Goal: Information Seeking & Learning: Learn about a topic

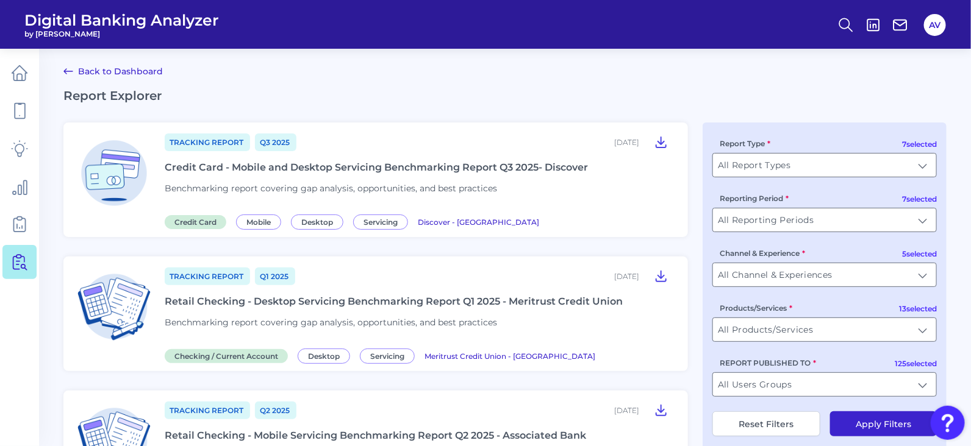
click at [428, 46] on header "Digital Banking Analyzer by [PERSON_NAME] AV" at bounding box center [485, 24] width 971 height 49
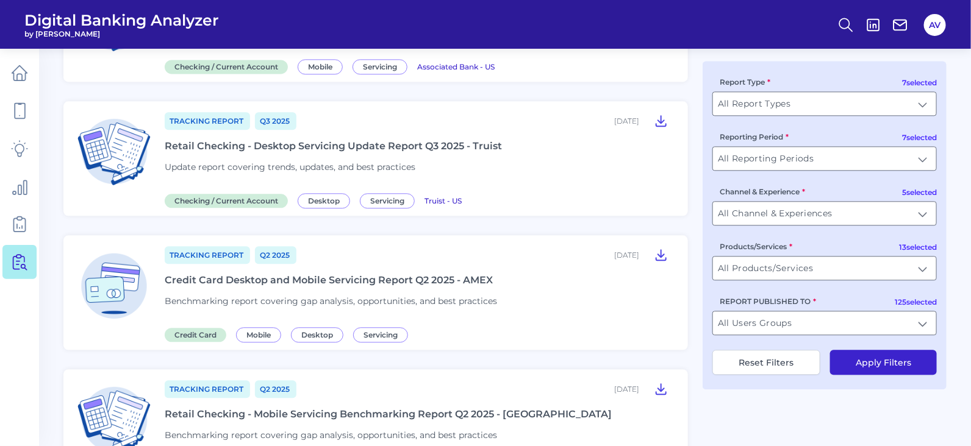
scroll to position [1429, 0]
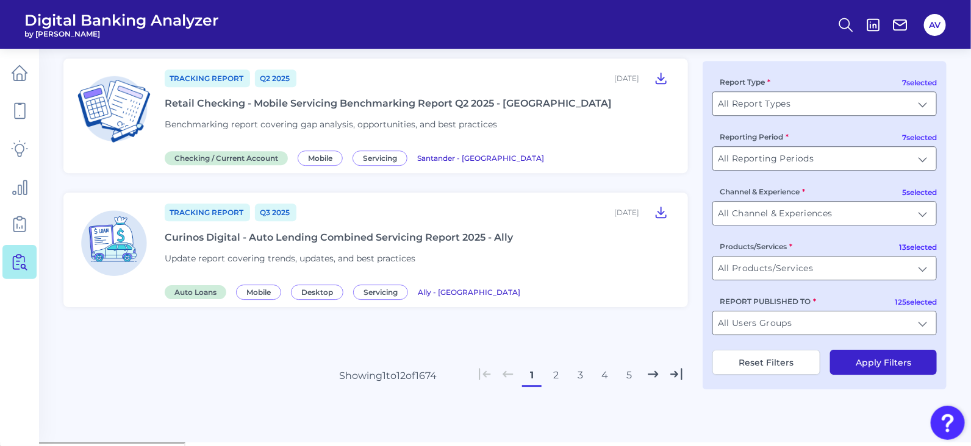
click at [531, 378] on button "1" at bounding box center [532, 376] width 20 height 20
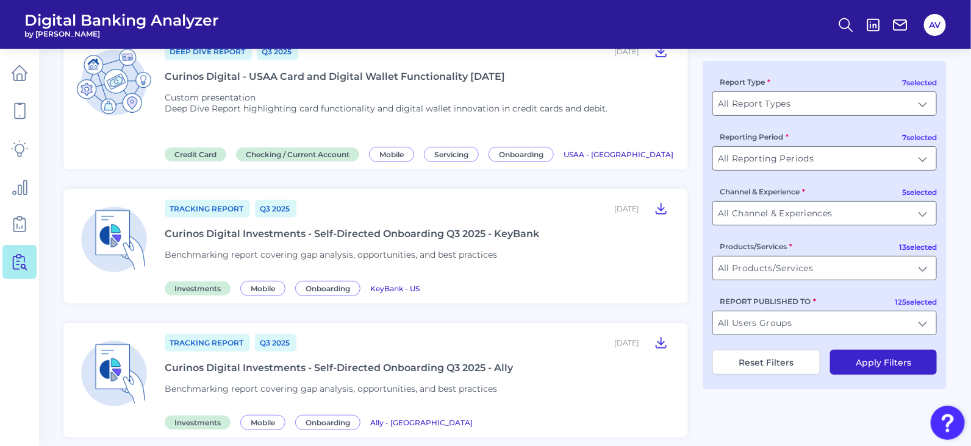
scroll to position [0, 0]
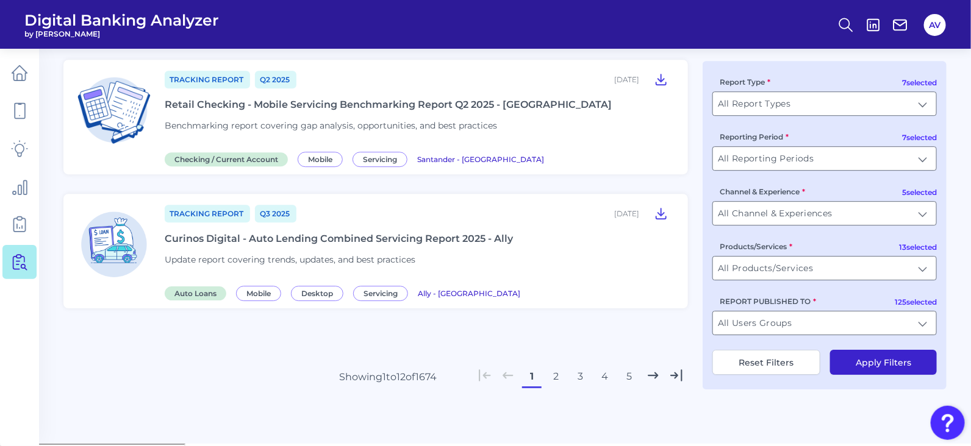
scroll to position [1429, 0]
click at [556, 382] on button "2" at bounding box center [556, 376] width 20 height 20
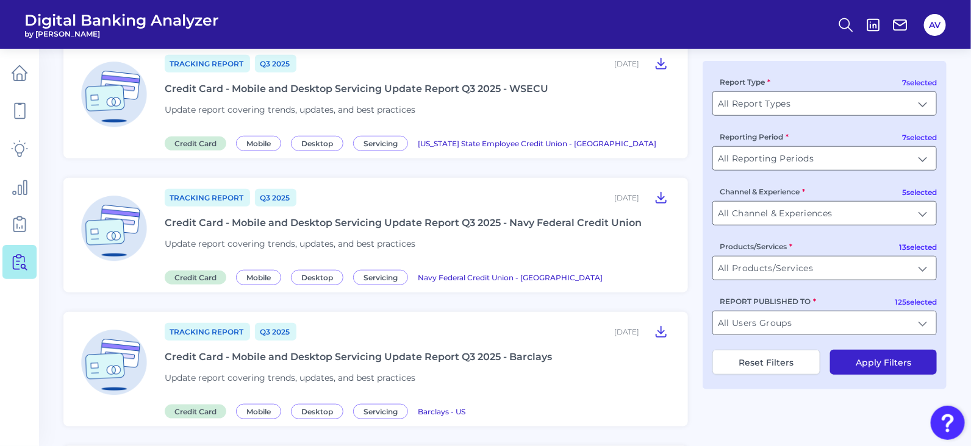
scroll to position [0, 0]
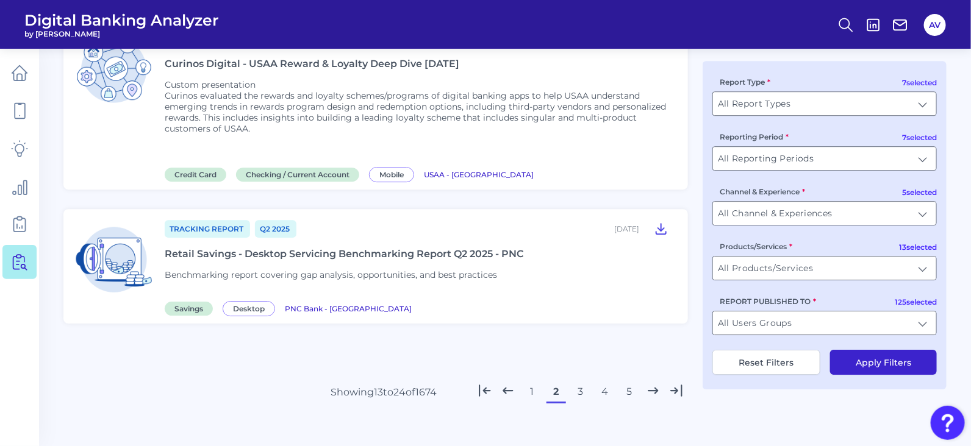
scroll to position [1472, 0]
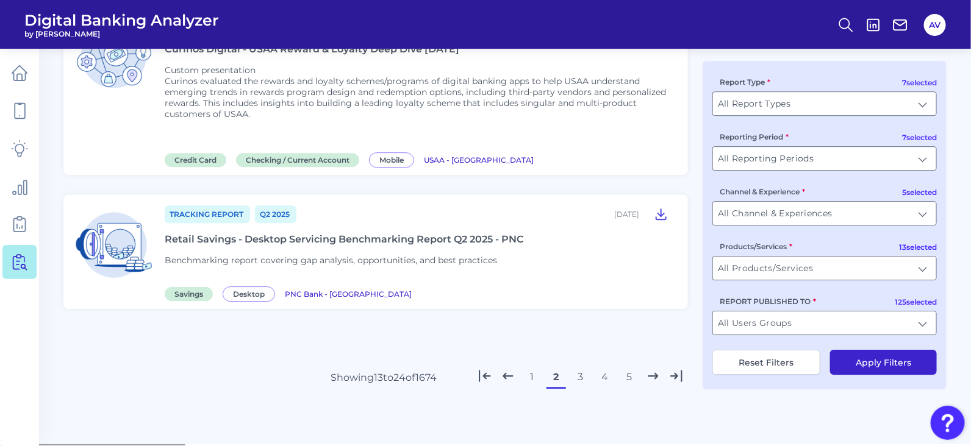
click at [584, 382] on button "3" at bounding box center [581, 378] width 20 height 20
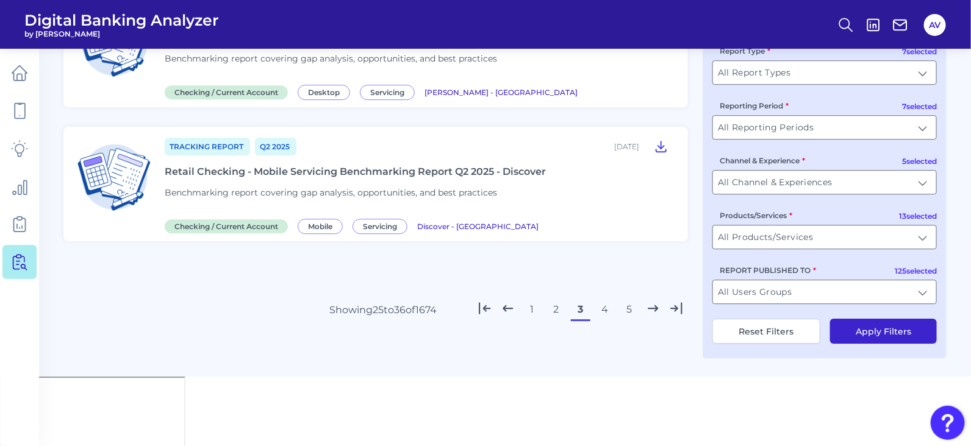
scroll to position [1406, 0]
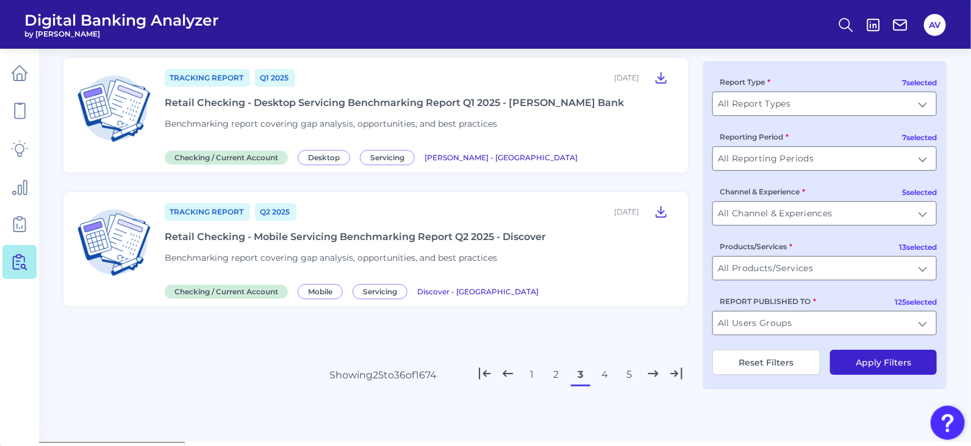
click at [607, 376] on button "4" at bounding box center [605, 375] width 20 height 20
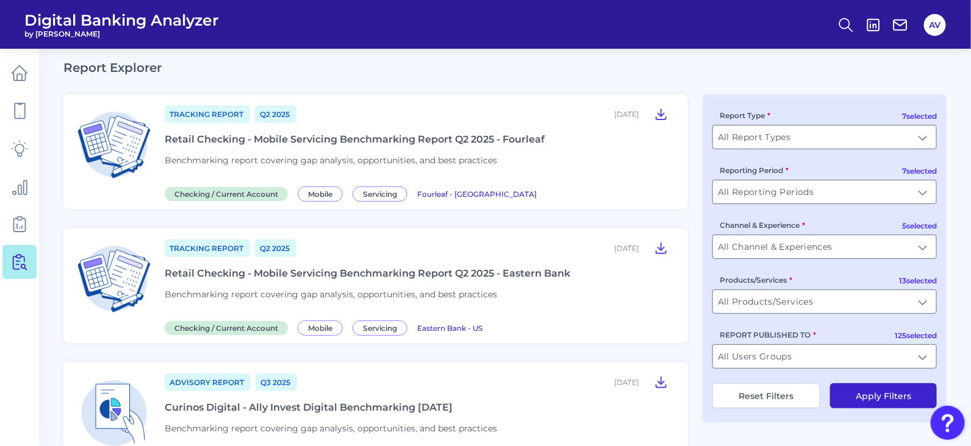
scroll to position [0, 0]
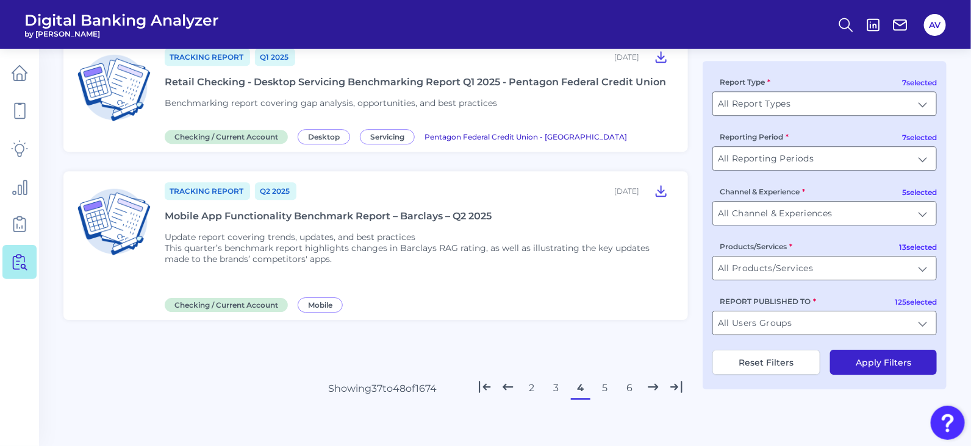
scroll to position [1439, 0]
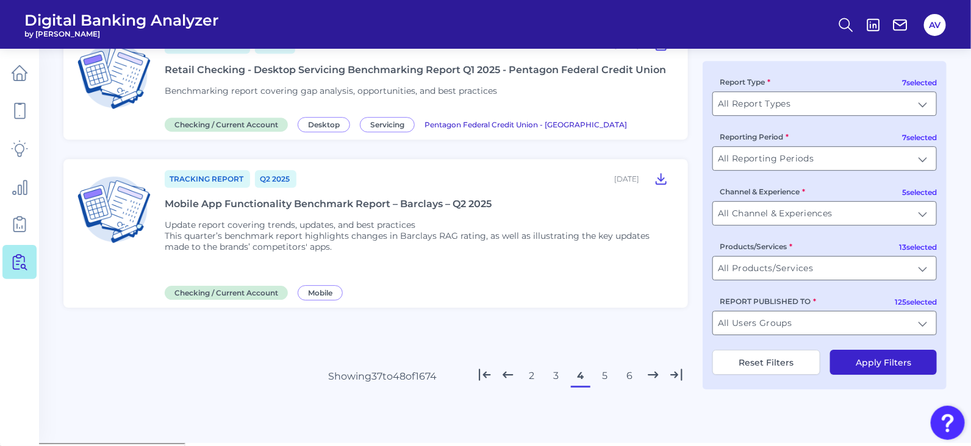
click at [603, 383] on button "5" at bounding box center [605, 377] width 20 height 20
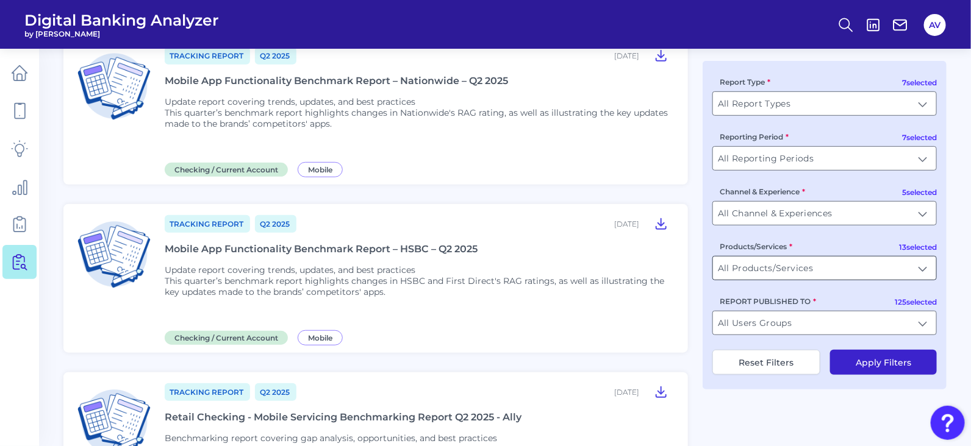
scroll to position [0, 0]
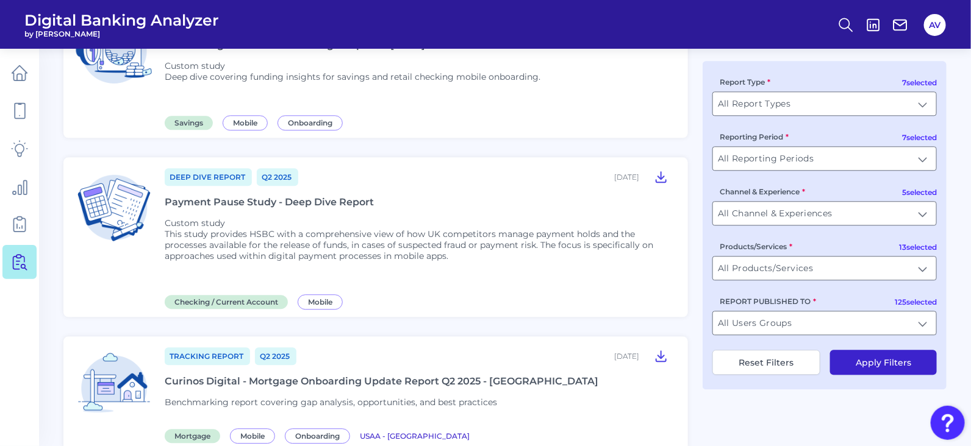
scroll to position [1219, 0]
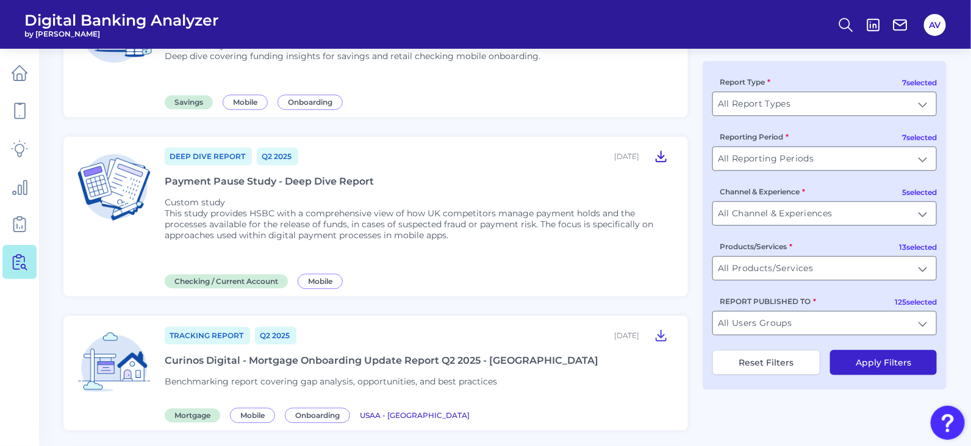
drag, startPoint x: 268, startPoint y: 176, endPoint x: 668, endPoint y: 152, distance: 400.2
click at [668, 152] on icon at bounding box center [661, 156] width 15 height 15
click at [667, 153] on icon at bounding box center [661, 156] width 15 height 15
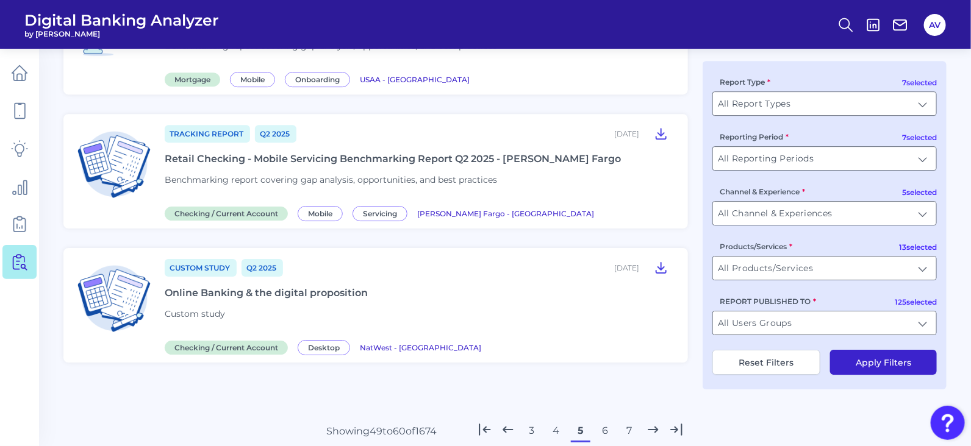
scroll to position [1586, 0]
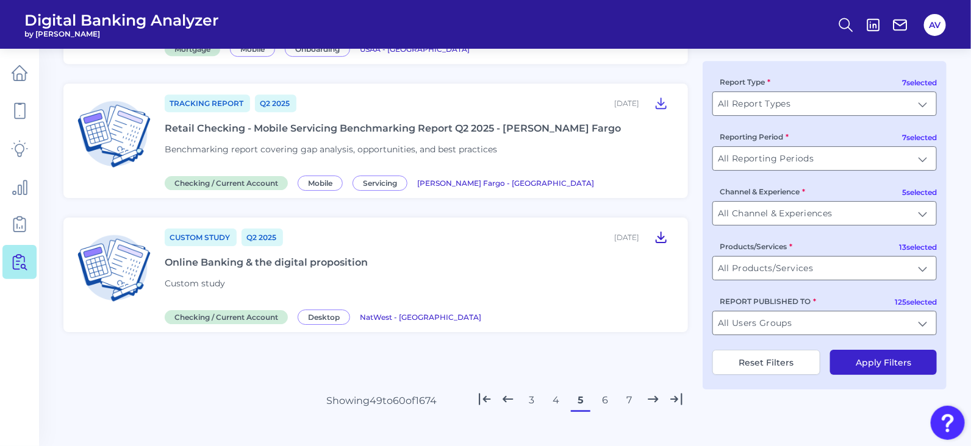
click at [665, 230] on icon at bounding box center [661, 237] width 15 height 15
click at [600, 392] on button "6" at bounding box center [605, 401] width 20 height 20
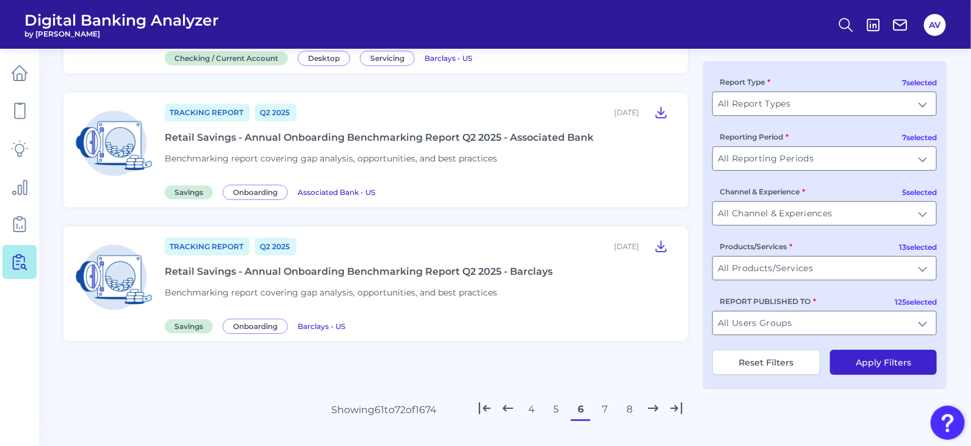
scroll to position [0, 0]
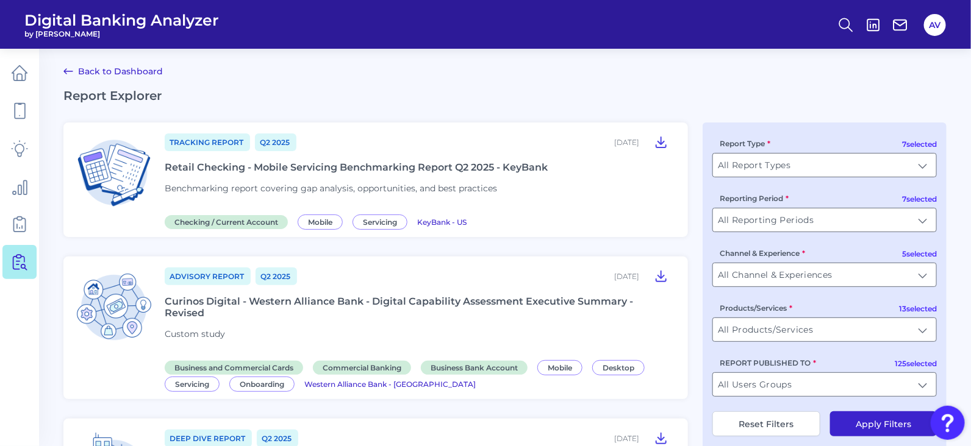
click at [704, 235] on div "7 selected Report Type All Report Types All Report Types 7 selected Reporting P…" at bounding box center [825, 287] width 244 height 329
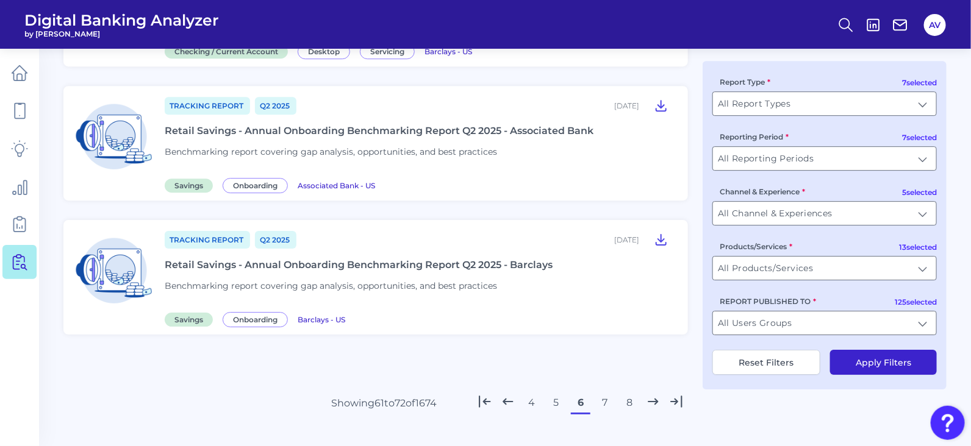
scroll to position [1494, 0]
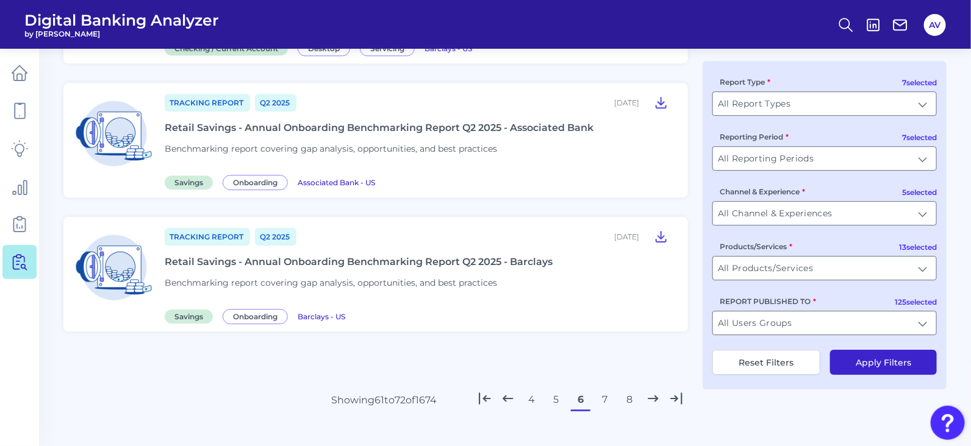
click at [607, 390] on button "7" at bounding box center [605, 400] width 20 height 20
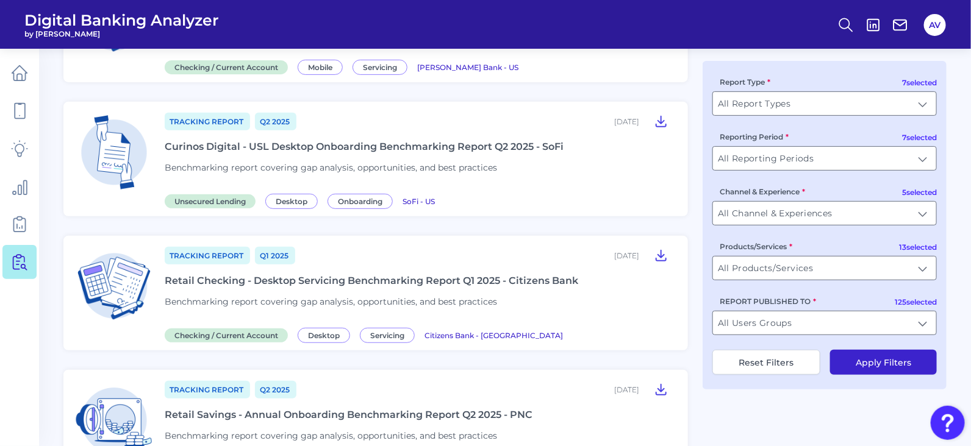
scroll to position [0, 0]
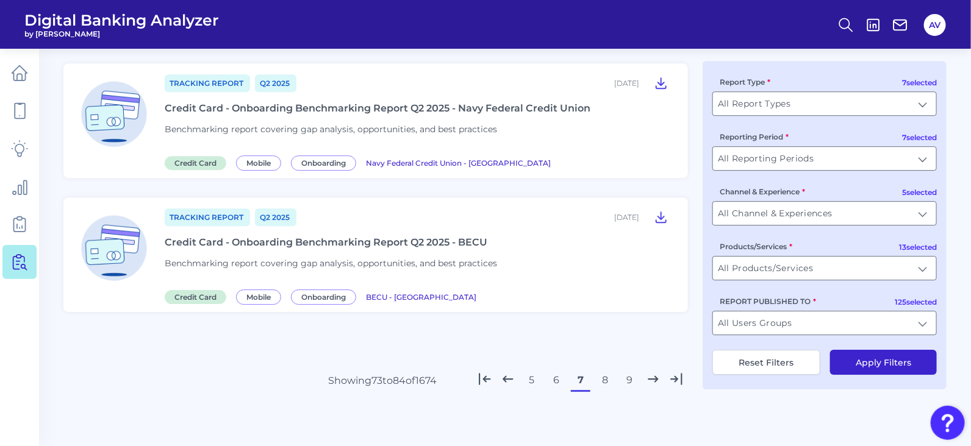
scroll to position [1429, 0]
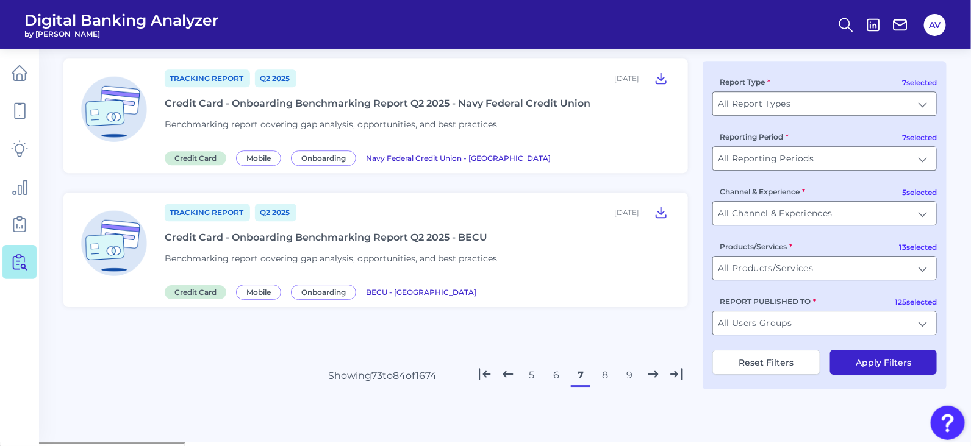
click at [601, 371] on button "8" at bounding box center [605, 376] width 20 height 20
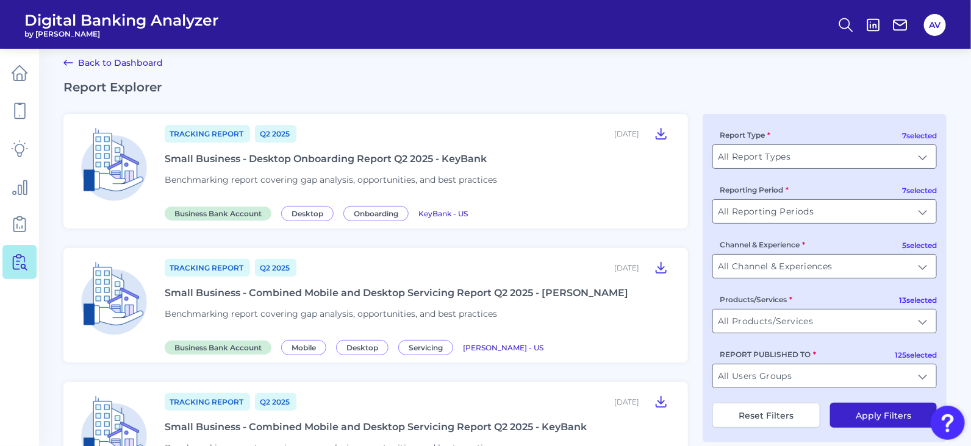
scroll to position [0, 0]
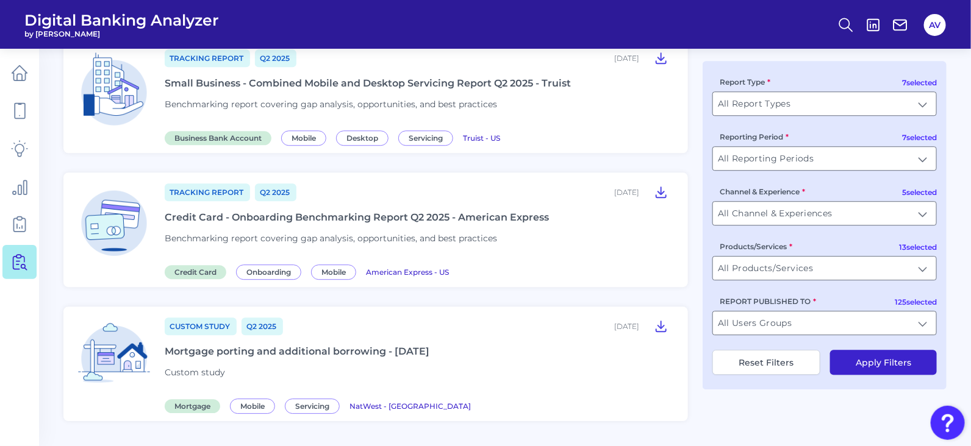
scroll to position [1406, 0]
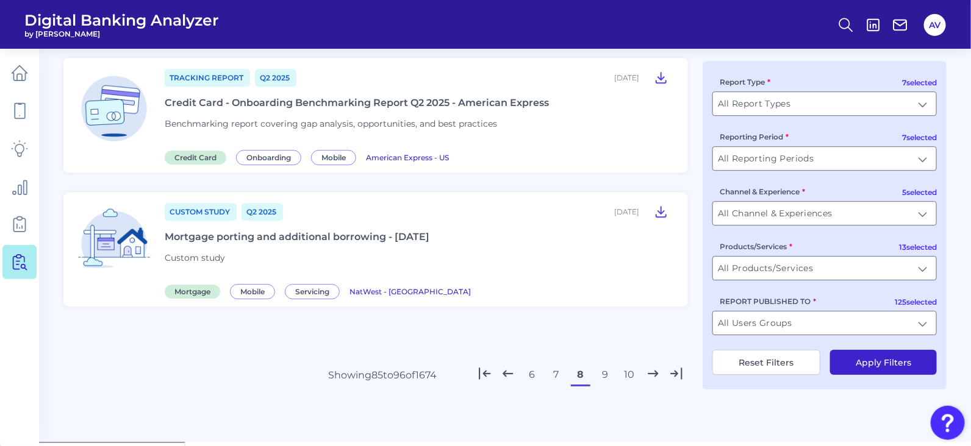
drag, startPoint x: 426, startPoint y: 242, endPoint x: 434, endPoint y: 312, distance: 70.5
click at [656, 216] on icon at bounding box center [661, 211] width 15 height 15
click at [610, 378] on button "9" at bounding box center [605, 375] width 20 height 20
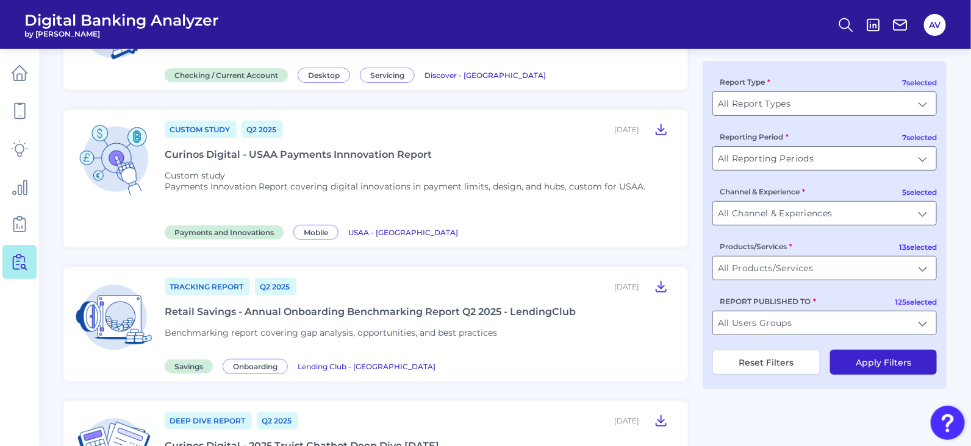
scroll to position [0, 0]
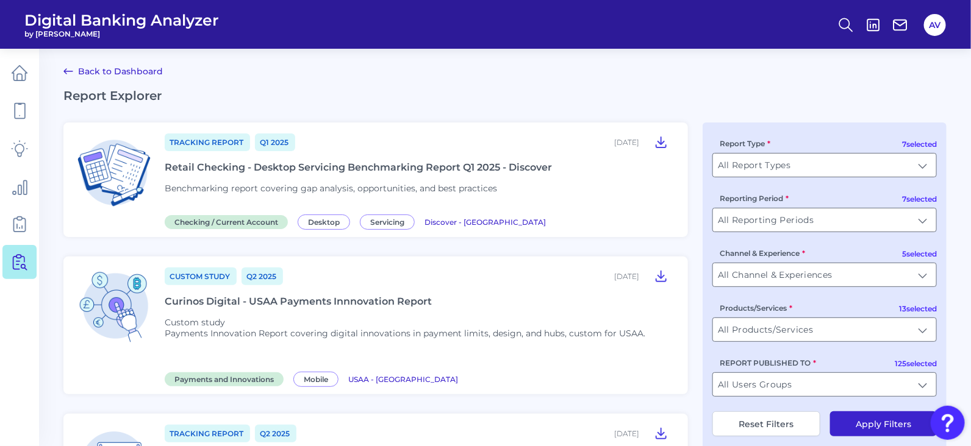
click at [704, 204] on div "7 selected Report Type All Report Types All Report Types 7 selected Reporting P…" at bounding box center [825, 287] width 244 height 329
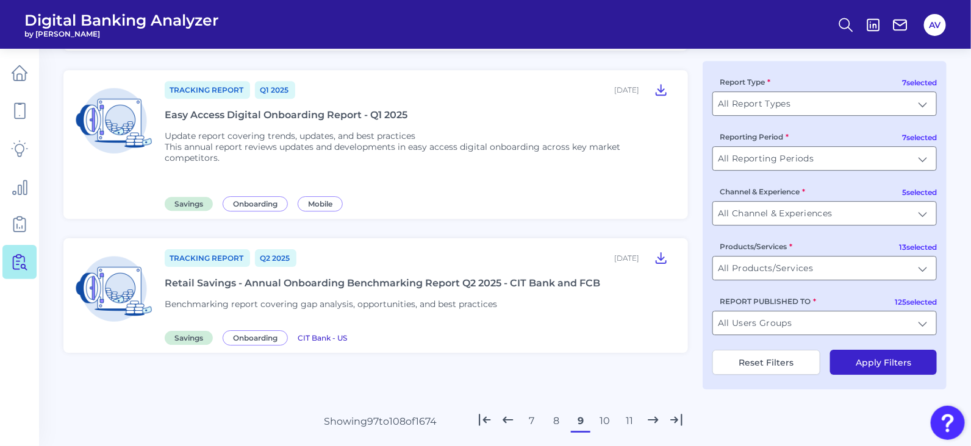
scroll to position [1506, 0]
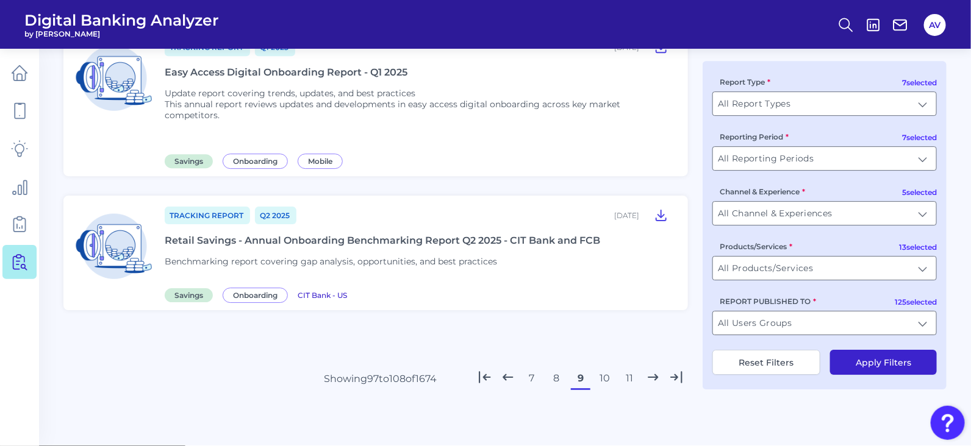
click at [602, 376] on button "10" at bounding box center [605, 379] width 20 height 20
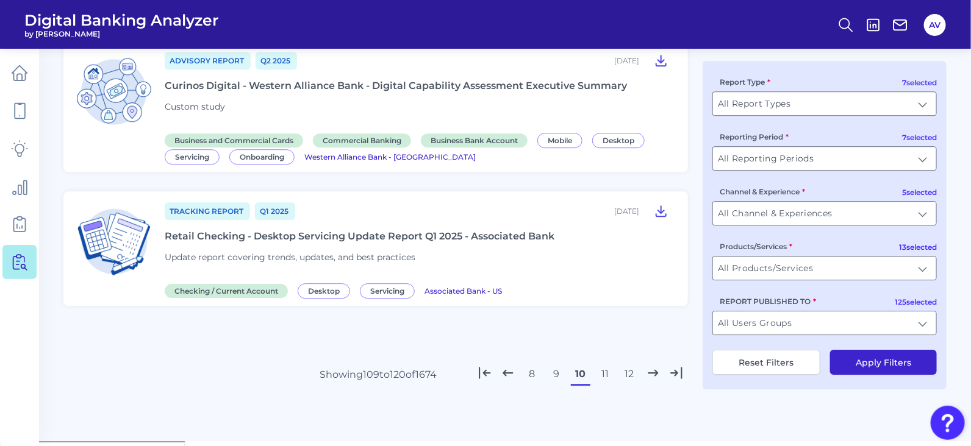
scroll to position [0, 0]
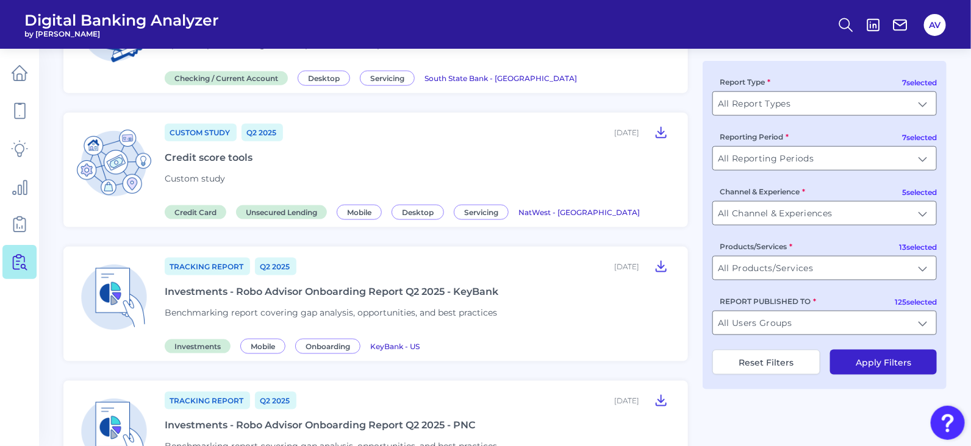
scroll to position [548, 0]
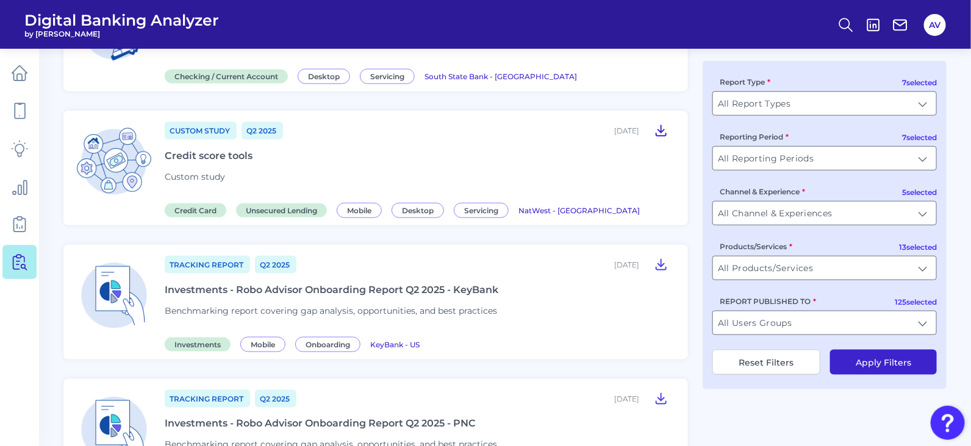
click at [659, 134] on icon at bounding box center [661, 130] width 15 height 15
click at [700, 141] on div "Tracking Report Q1 [DATE], 2025 Retail Checking - Desktop Servicing Update Repo…" at bounding box center [504, 436] width 883 height 1724
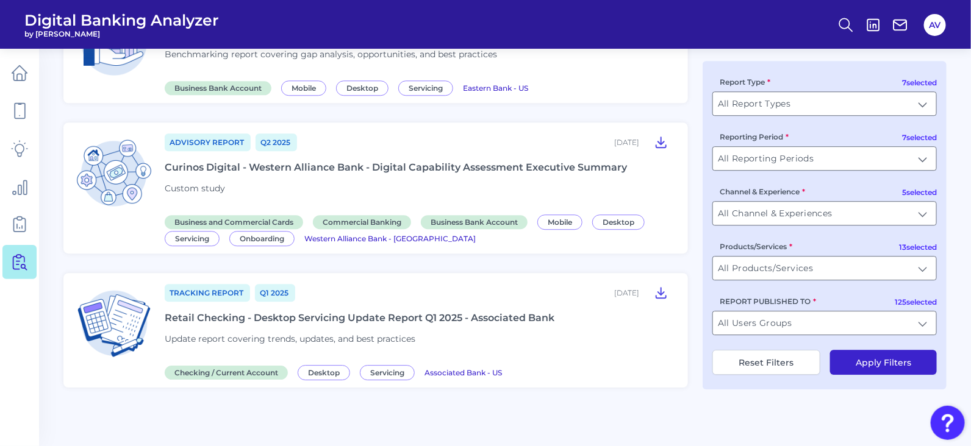
scroll to position [1424, 0]
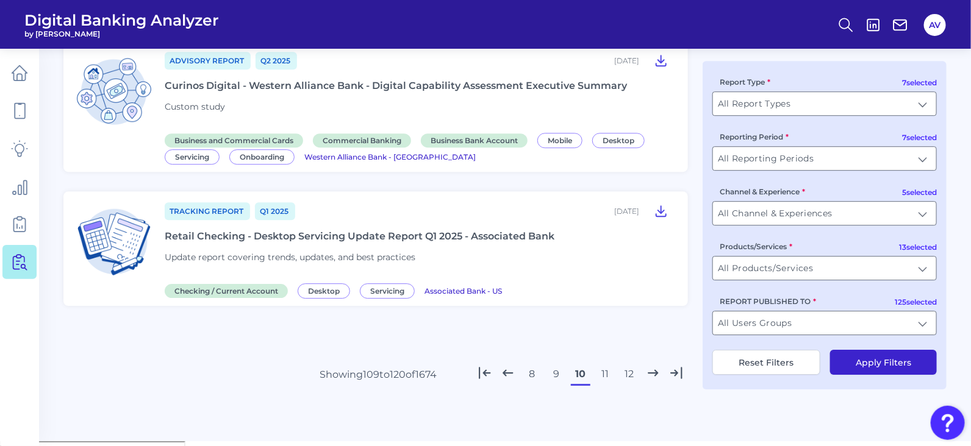
click at [604, 378] on button "11" at bounding box center [605, 375] width 20 height 20
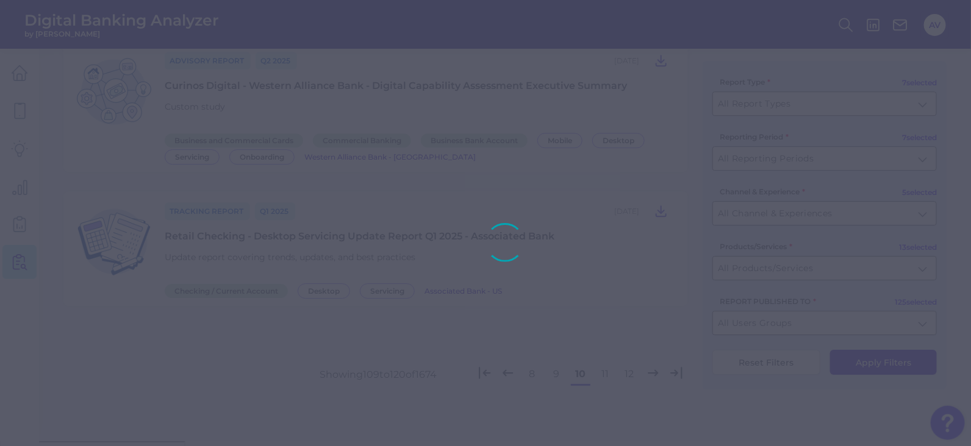
scroll to position [1472, 0]
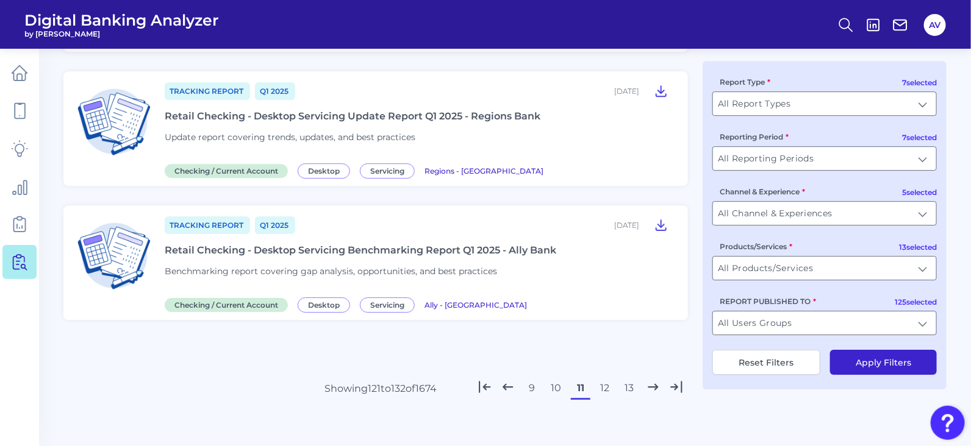
click at [604, 381] on button "12" at bounding box center [605, 389] width 20 height 20
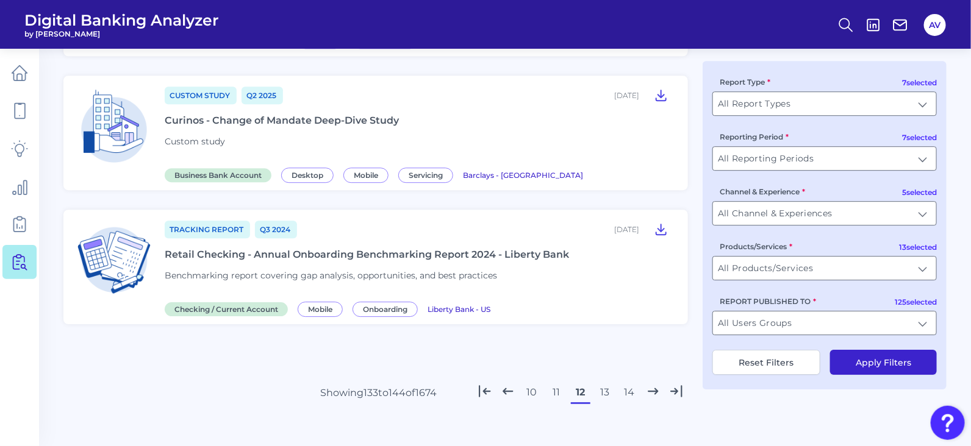
scroll to position [1418, 0]
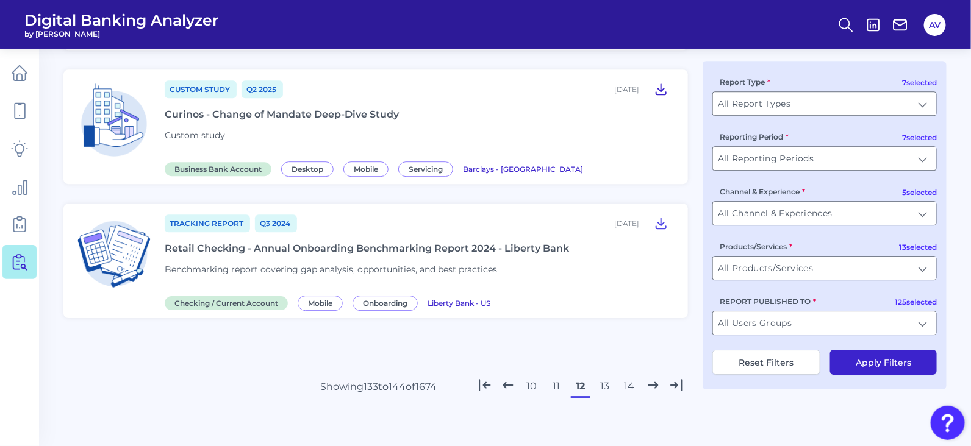
click at [662, 91] on icon at bounding box center [661, 89] width 15 height 15
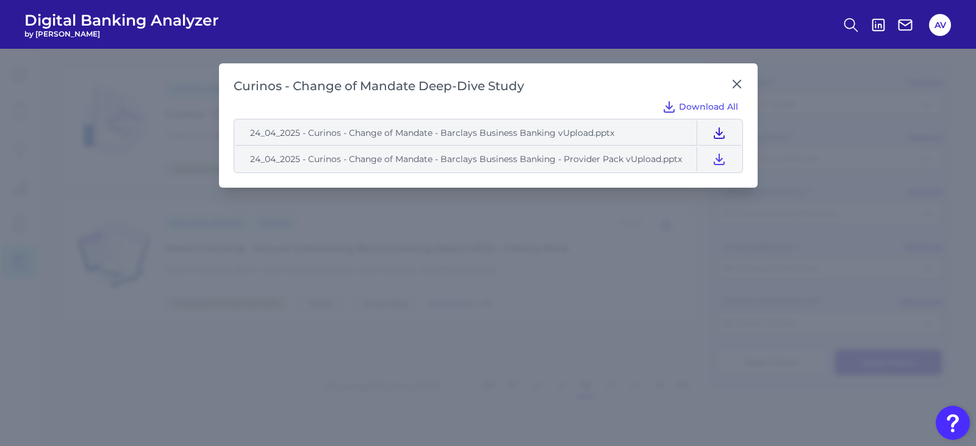
click at [717, 130] on icon at bounding box center [719, 133] width 15 height 15
click at [740, 85] on icon at bounding box center [737, 84] width 12 height 12
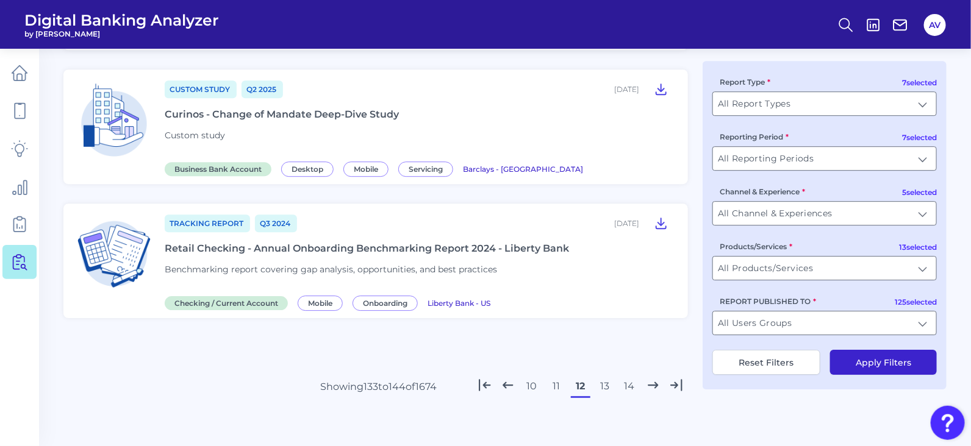
click at [610, 393] on button "13" at bounding box center [605, 387] width 20 height 20
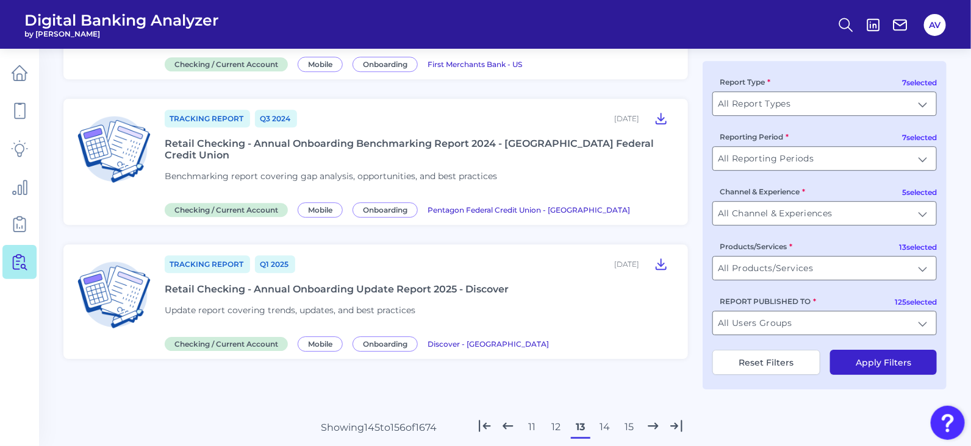
scroll to position [1441, 0]
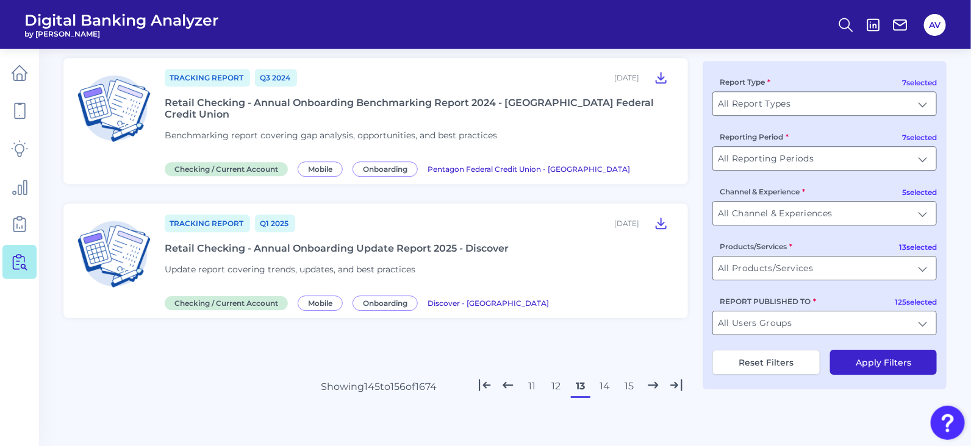
click at [609, 379] on button "14" at bounding box center [605, 387] width 20 height 20
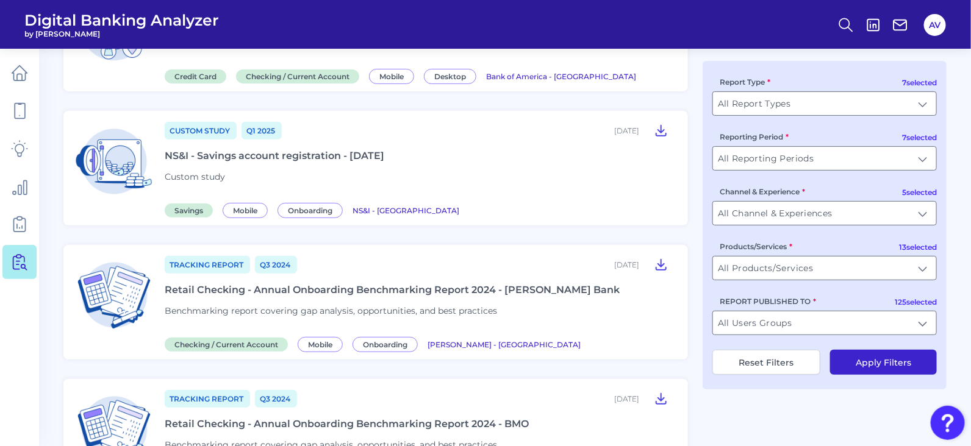
scroll to position [0, 0]
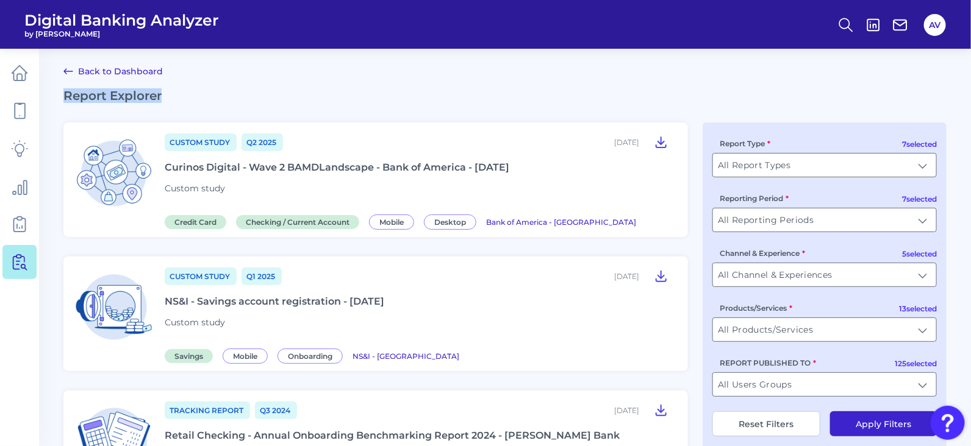
drag, startPoint x: 970, startPoint y: 72, endPoint x: 970, endPoint y: 95, distance: 22.6
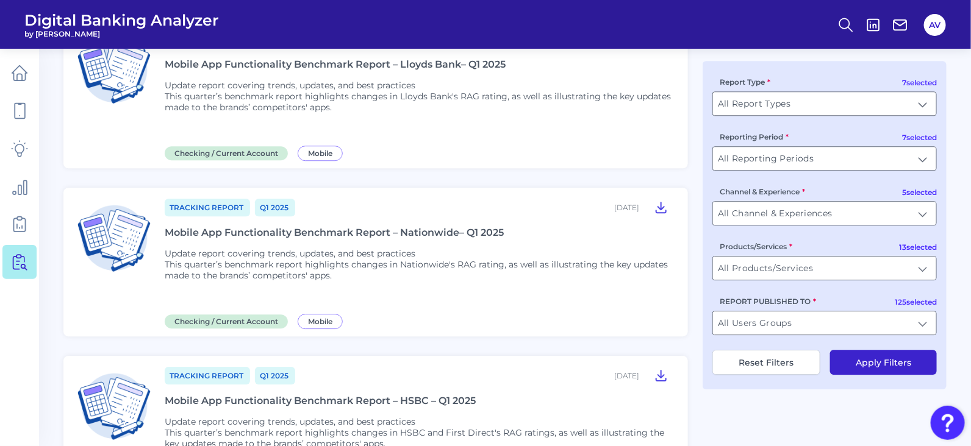
scroll to position [1537, 0]
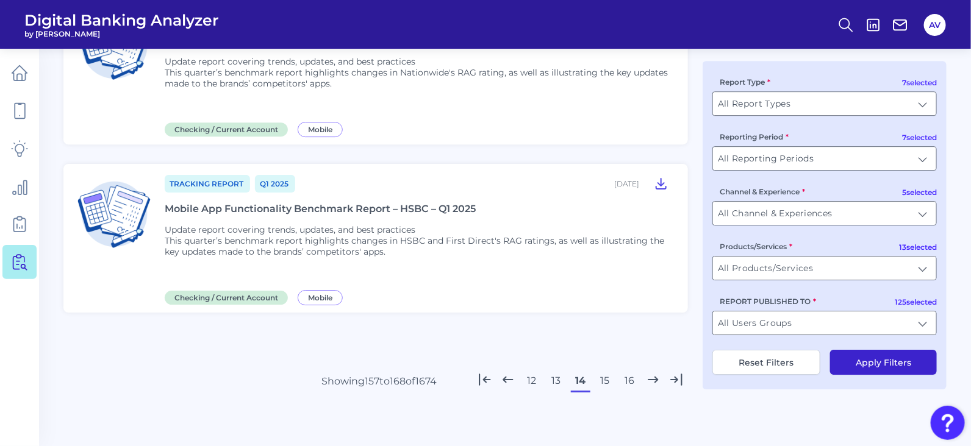
click at [611, 385] on button "15" at bounding box center [605, 381] width 20 height 20
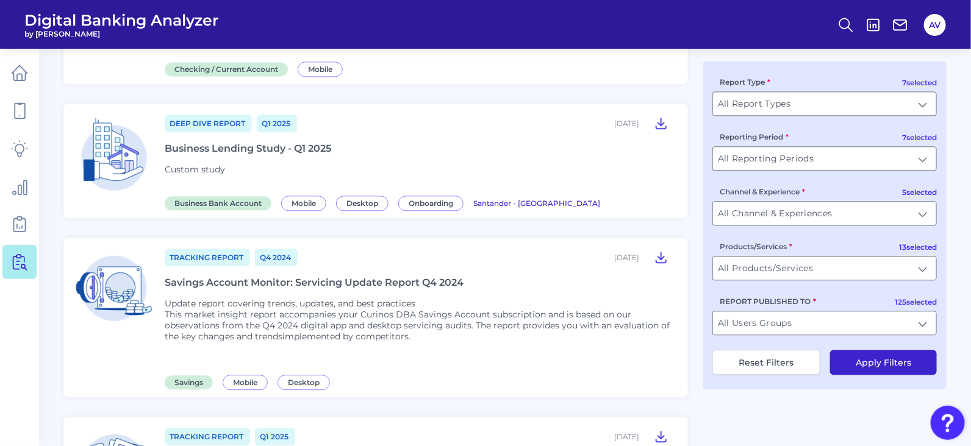
scroll to position [1138, 0]
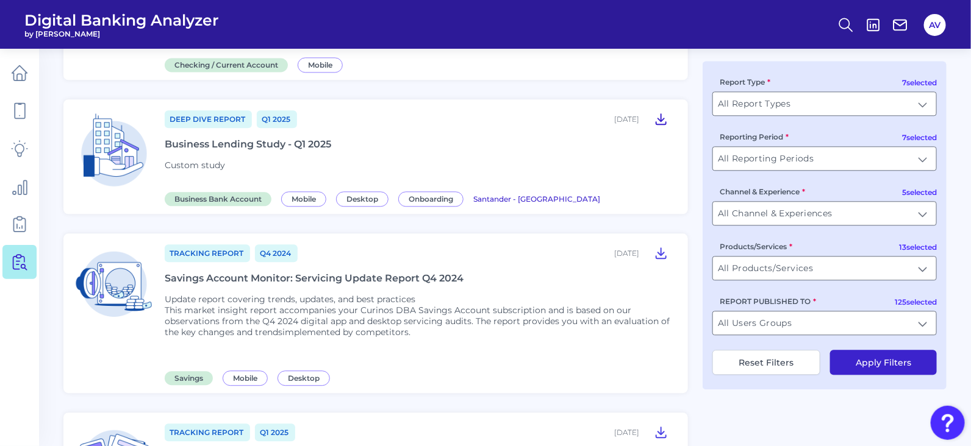
click at [662, 117] on icon at bounding box center [661, 119] width 10 height 10
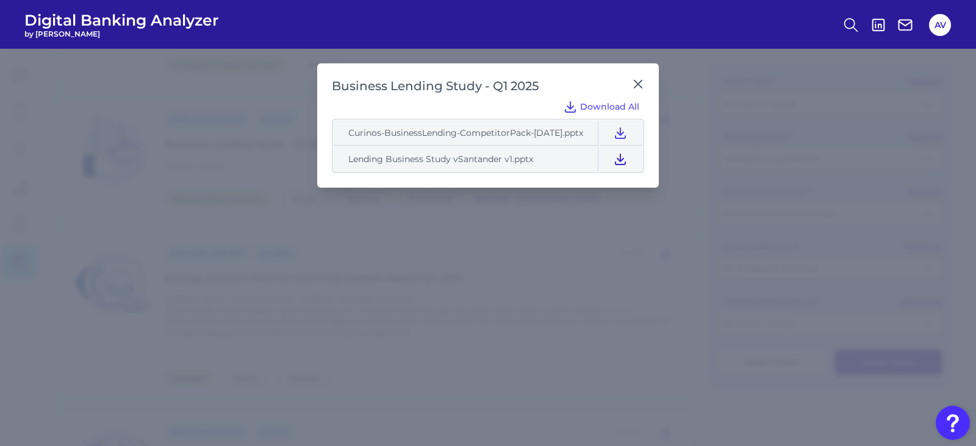
click at [622, 157] on icon at bounding box center [620, 159] width 15 height 15
click at [637, 84] on icon at bounding box center [638, 84] width 12 height 12
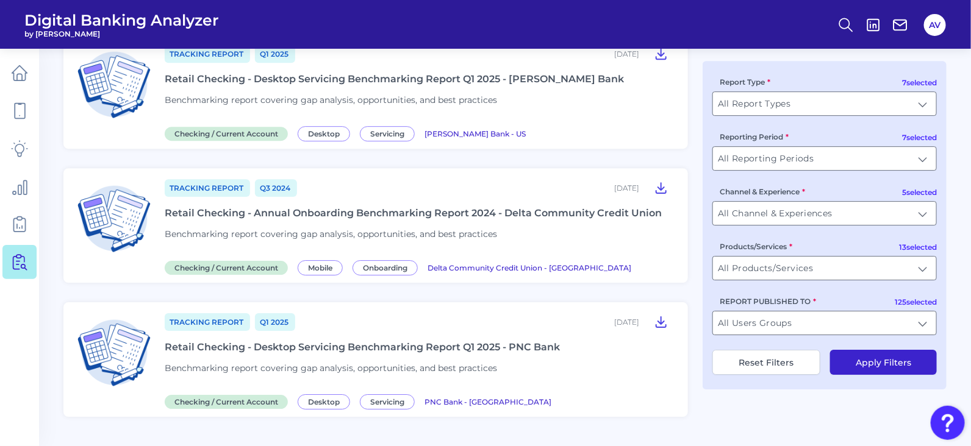
scroll to position [1619, 0]
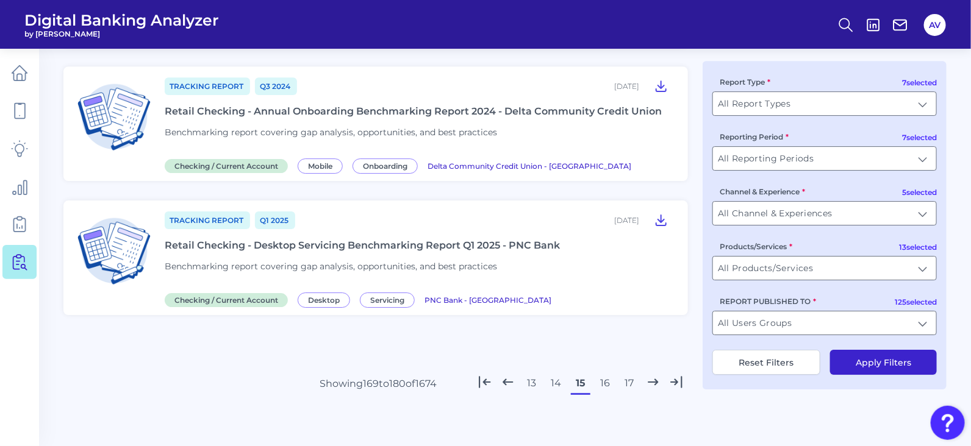
click at [603, 374] on button "16" at bounding box center [605, 384] width 20 height 20
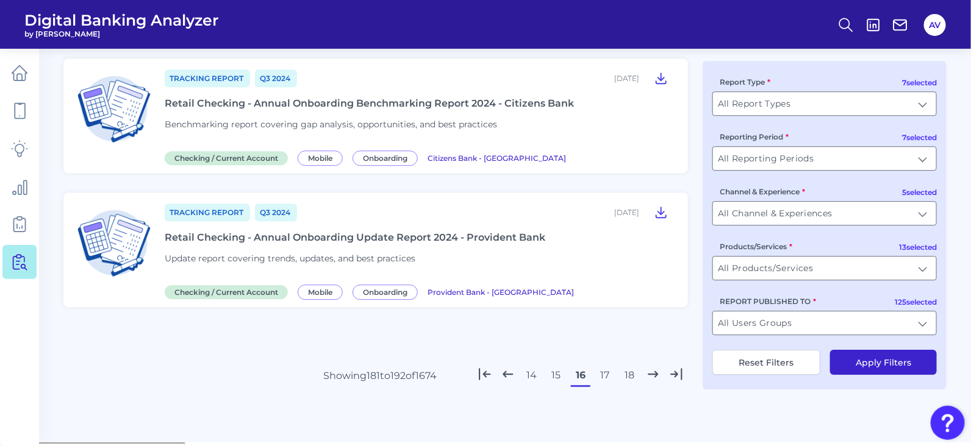
scroll to position [0, 0]
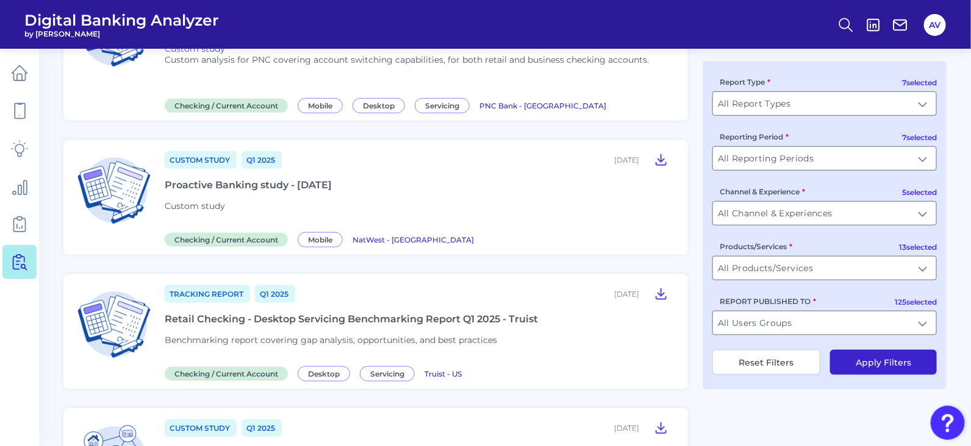
scroll to position [304, 0]
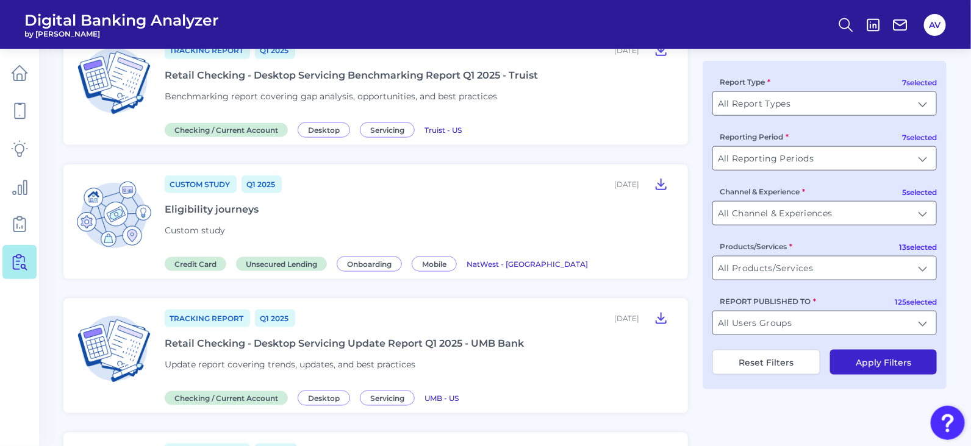
scroll to position [548, 0]
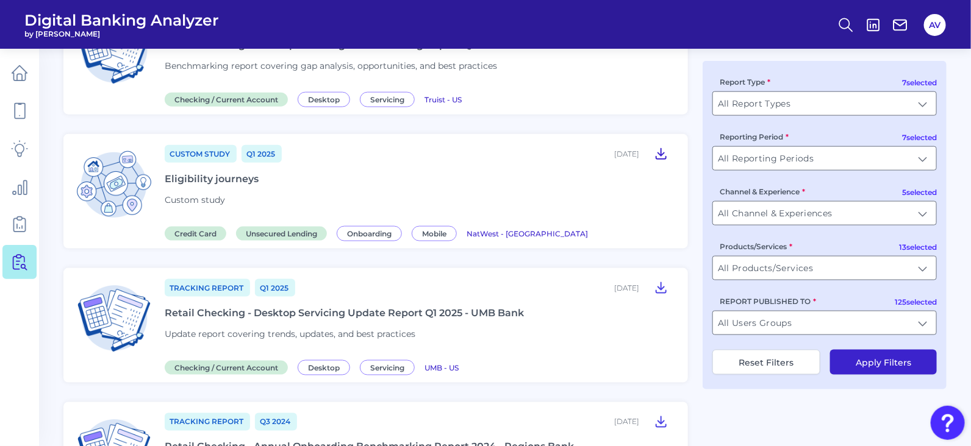
click at [660, 152] on icon at bounding box center [661, 153] width 15 height 15
click at [694, 210] on div "Tracking Report Q1 [DATE], 2025 Retail Checking - Desktop Servicing Update Repo…" at bounding box center [504, 439] width 883 height 1731
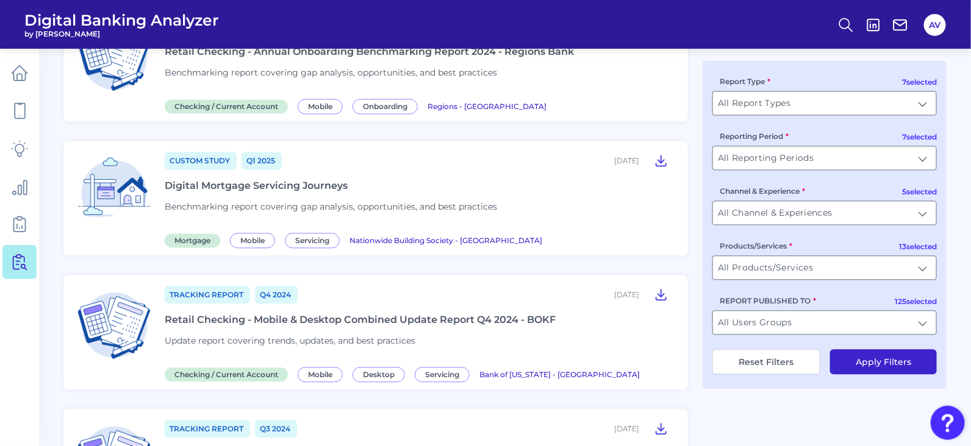
scroll to position [945, 0]
click at [658, 162] on icon at bounding box center [661, 159] width 15 height 15
click at [691, 204] on div "Tracking Report Q1 [DATE], 2025 Retail Checking - Desktop Servicing Update Repo…" at bounding box center [504, 43] width 883 height 1731
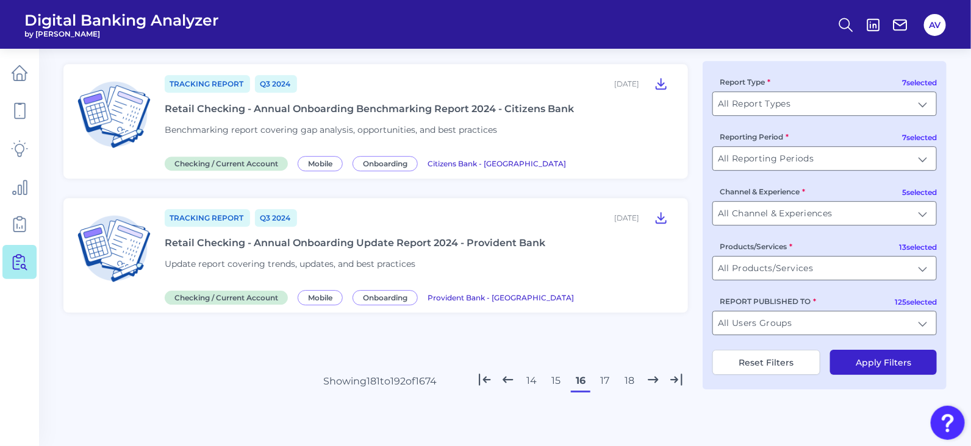
scroll to position [1429, 0]
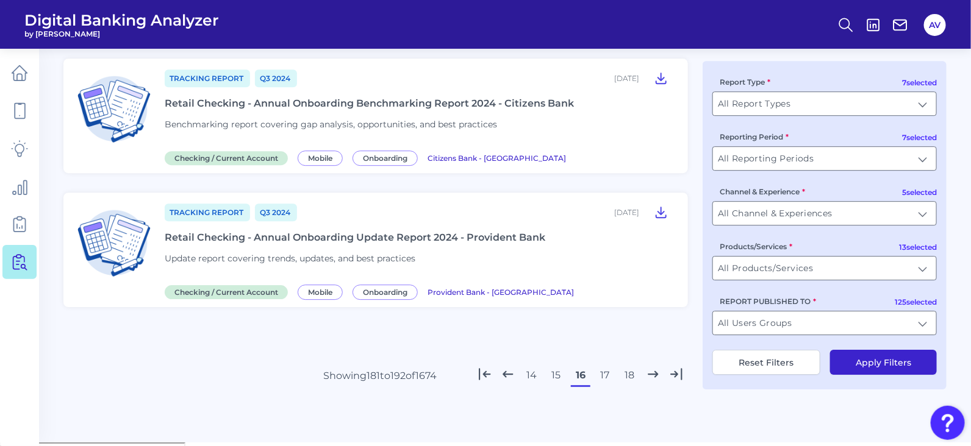
click at [604, 376] on button "17" at bounding box center [605, 376] width 20 height 20
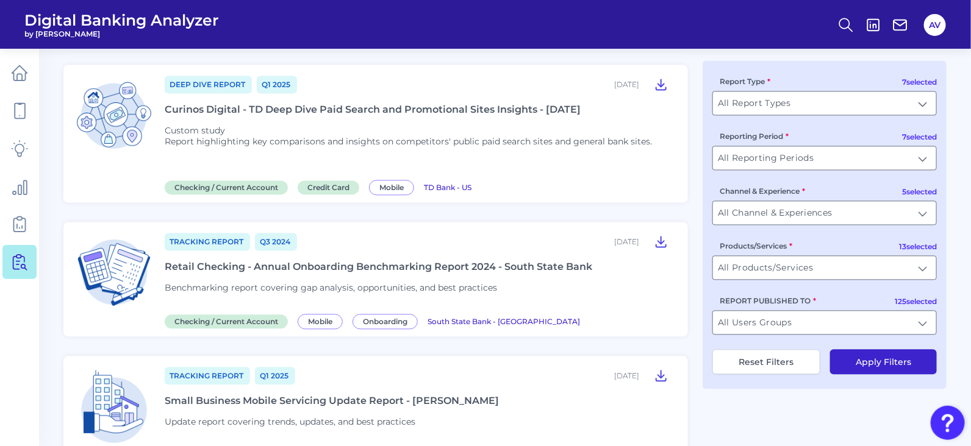
scroll to position [0, 0]
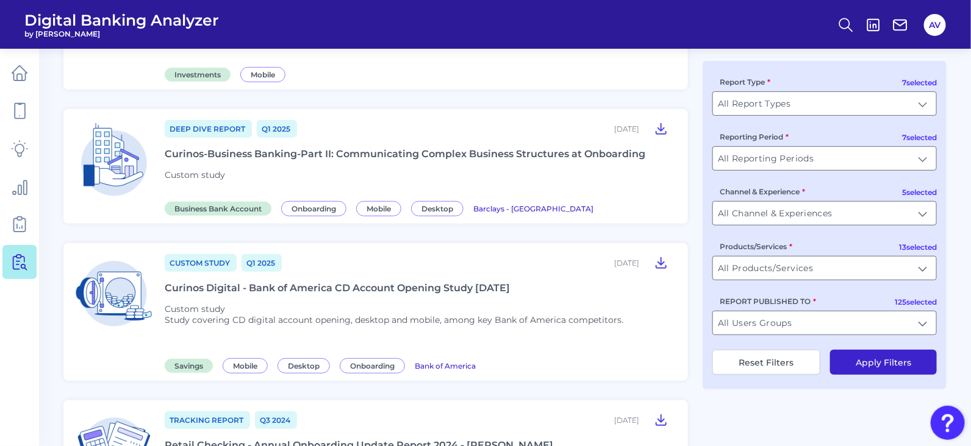
scroll to position [183, 0]
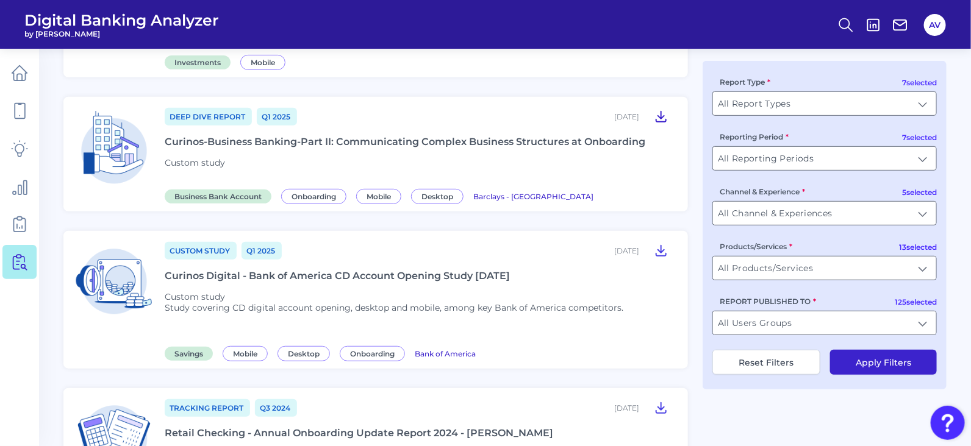
click at [658, 117] on icon at bounding box center [661, 116] width 15 height 15
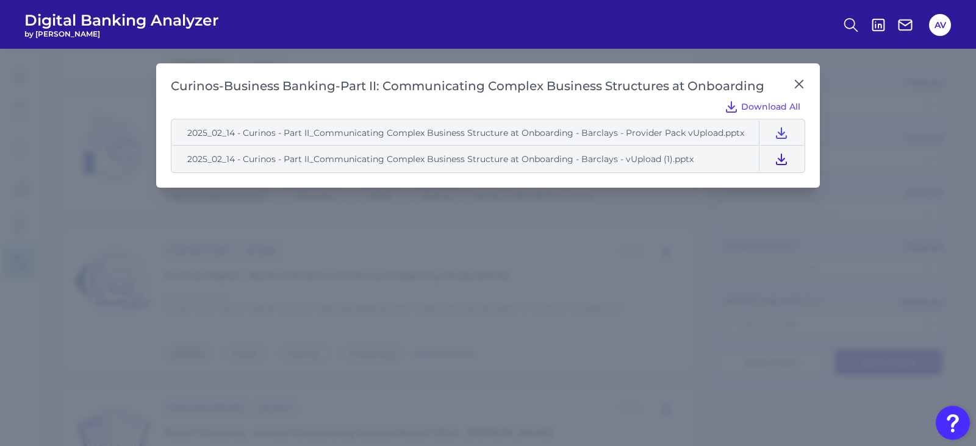
click at [778, 154] on icon at bounding box center [781, 159] width 15 height 15
click at [799, 84] on icon at bounding box center [799, 84] width 12 height 12
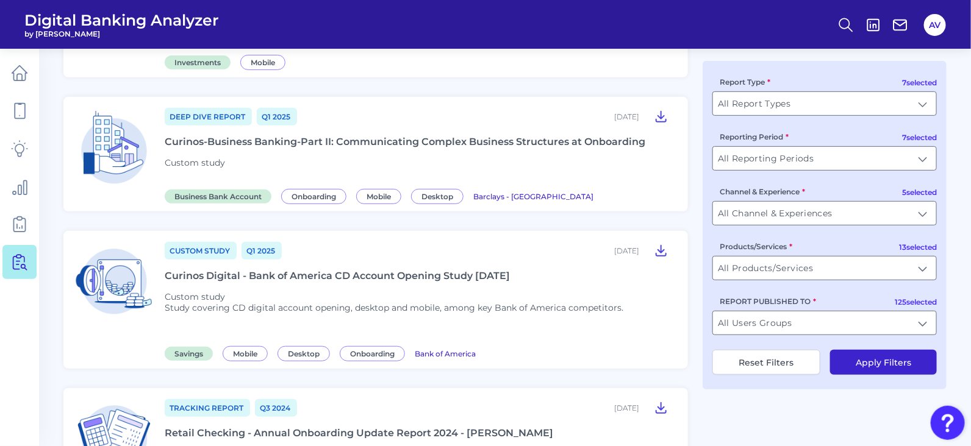
click at [706, 182] on div "7 selected Report Type All Report Types All Report Types 7 selected Reporting P…" at bounding box center [825, 225] width 244 height 329
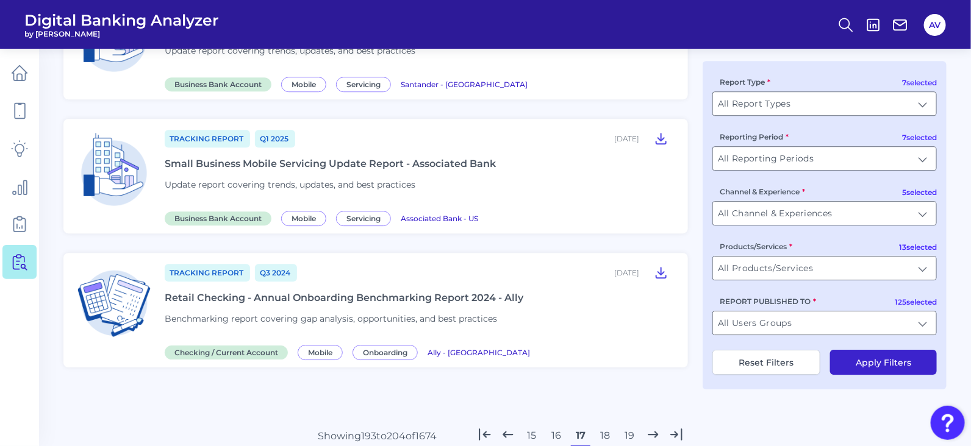
scroll to position [1474, 0]
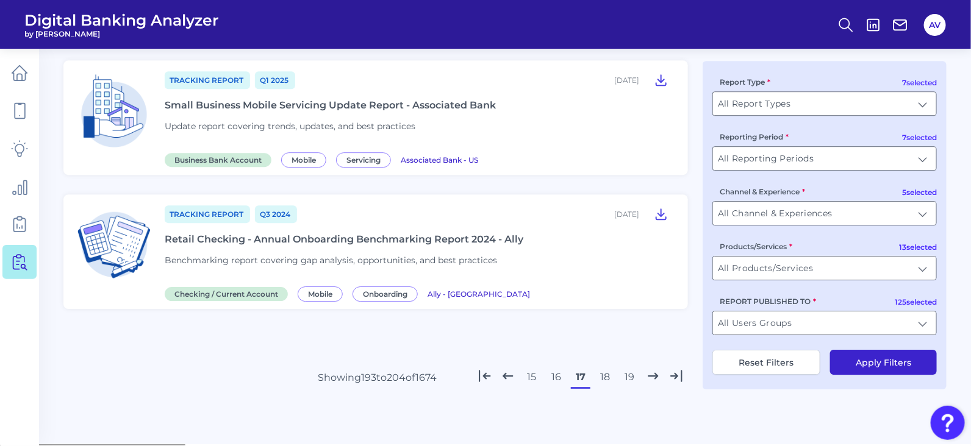
click at [603, 379] on button "18" at bounding box center [605, 378] width 20 height 20
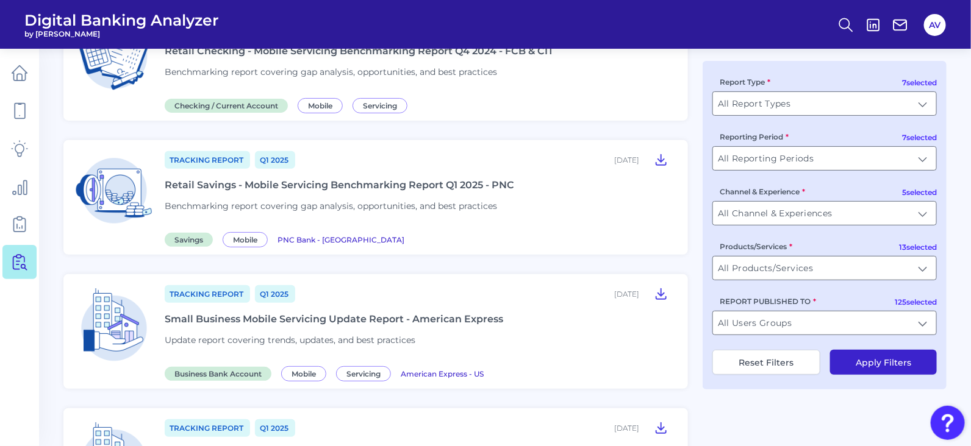
scroll to position [0, 0]
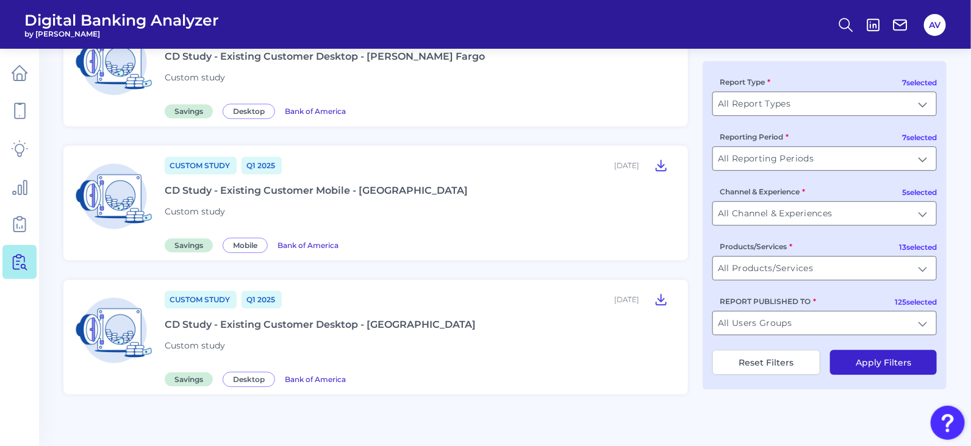
scroll to position [1429, 0]
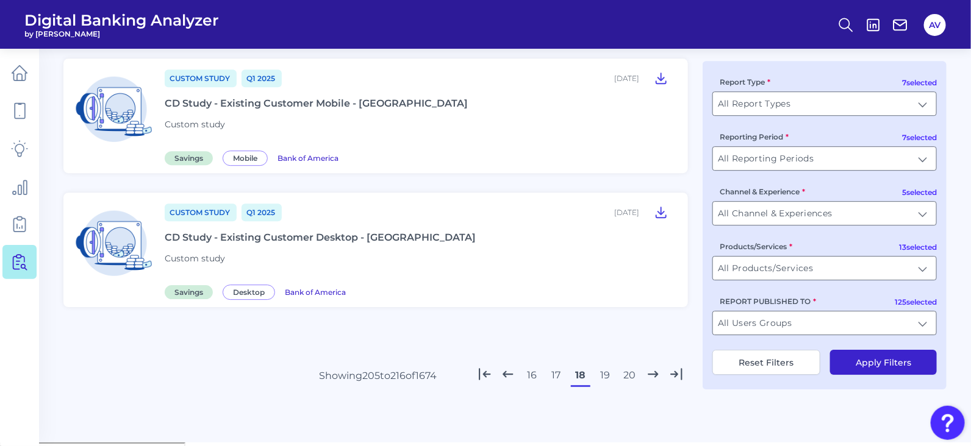
click at [610, 372] on button "19" at bounding box center [605, 376] width 20 height 20
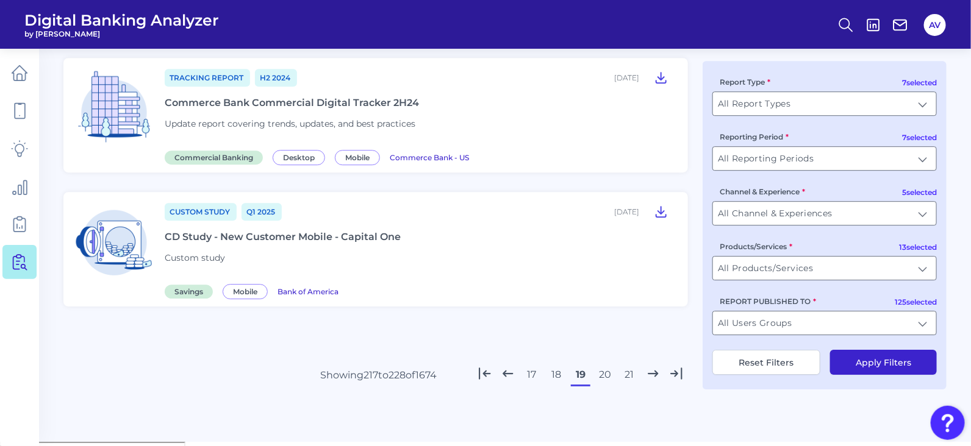
scroll to position [0, 0]
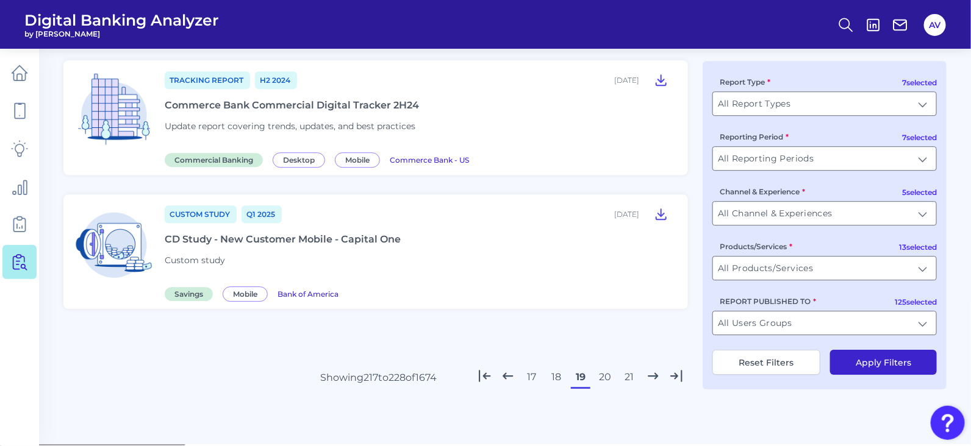
scroll to position [1406, 0]
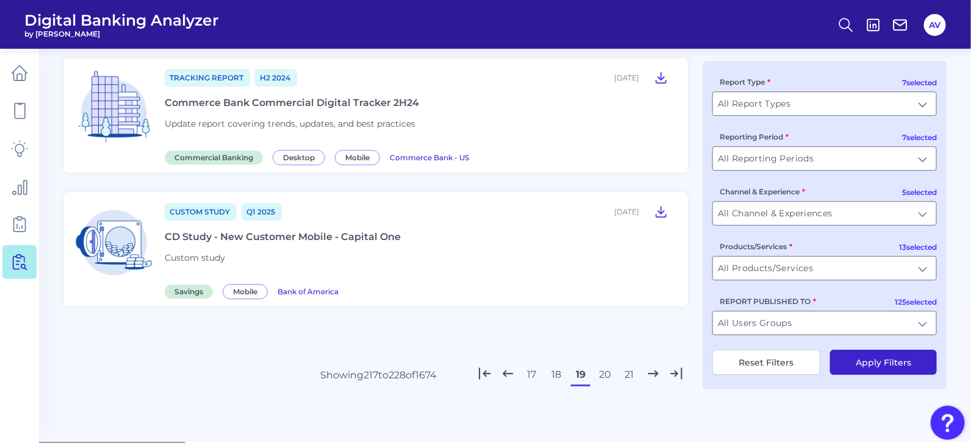
click at [612, 382] on button "20" at bounding box center [605, 375] width 20 height 20
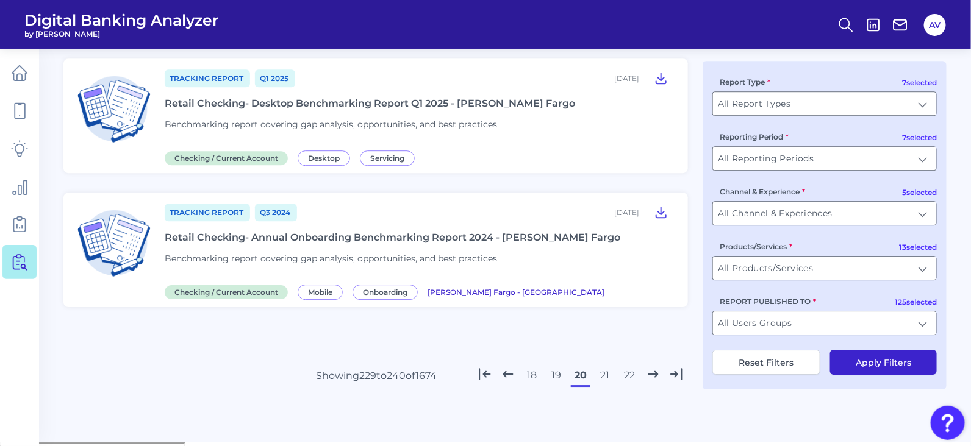
scroll to position [0, 0]
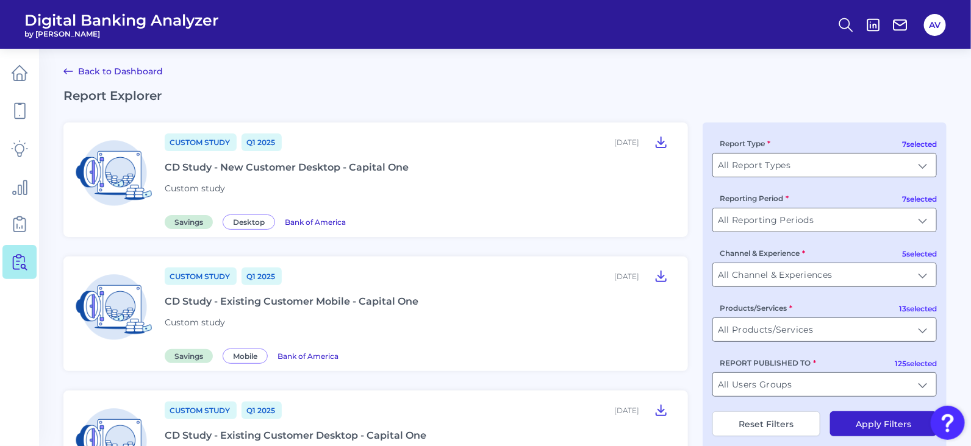
click at [703, 220] on div "7 selected Report Type All Report Types All Report Types 7 selected Reporting P…" at bounding box center [825, 287] width 244 height 329
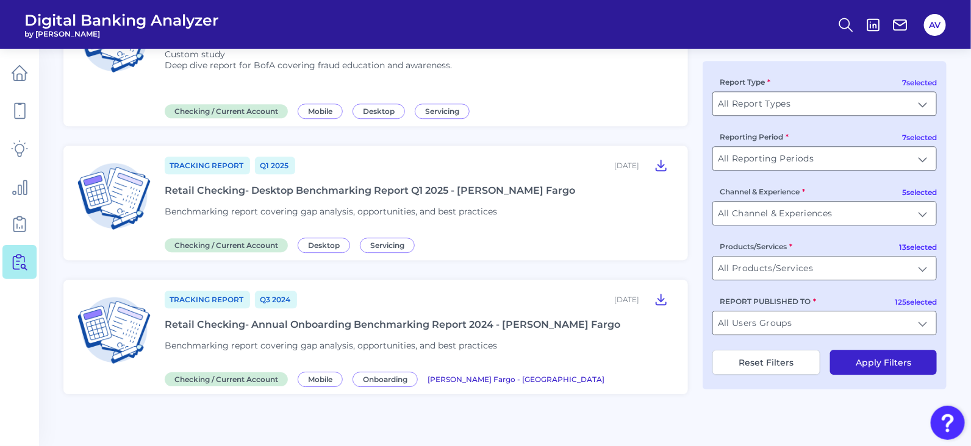
scroll to position [1429, 0]
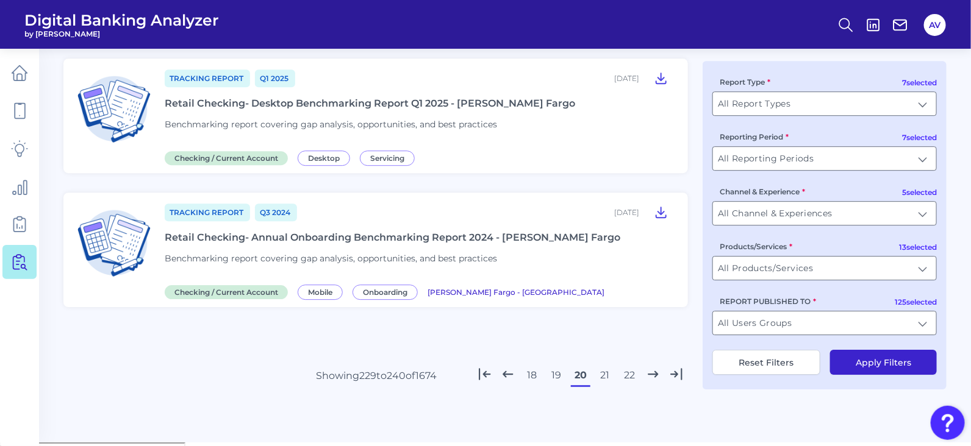
click at [602, 383] on button "21" at bounding box center [605, 376] width 20 height 20
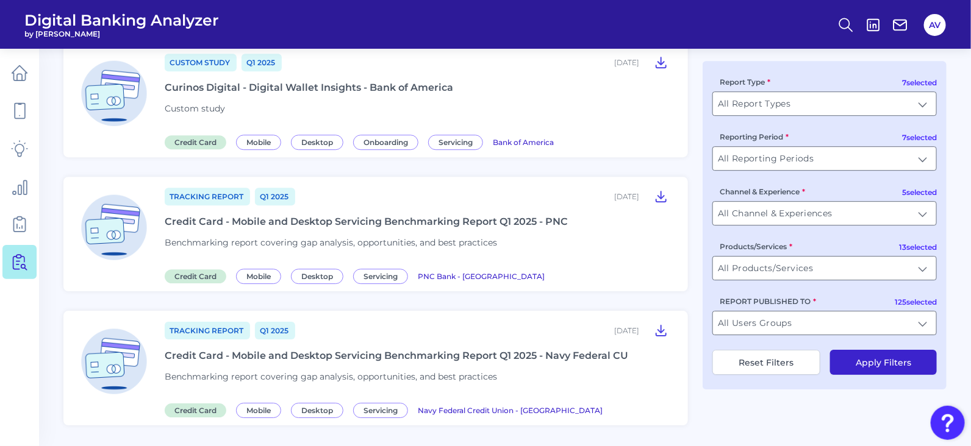
scroll to position [0, 0]
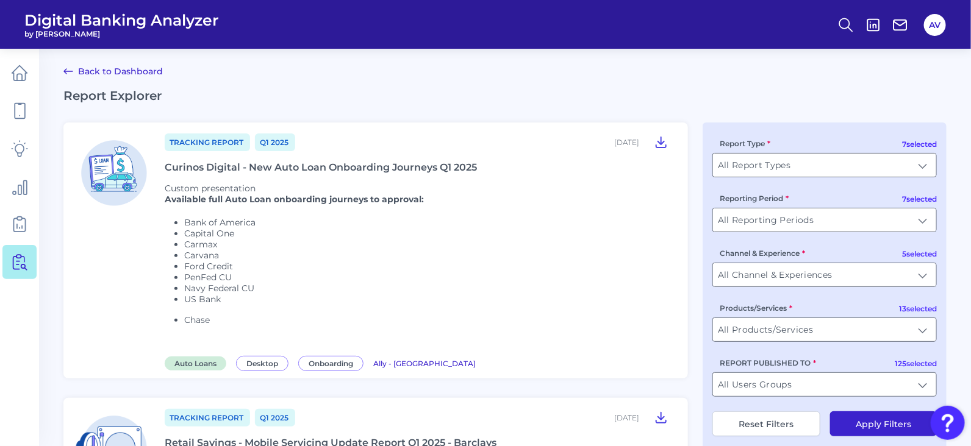
click at [704, 210] on div "7 selected Report Type All Report Types All Report Types 7 selected Reporting P…" at bounding box center [825, 287] width 244 height 329
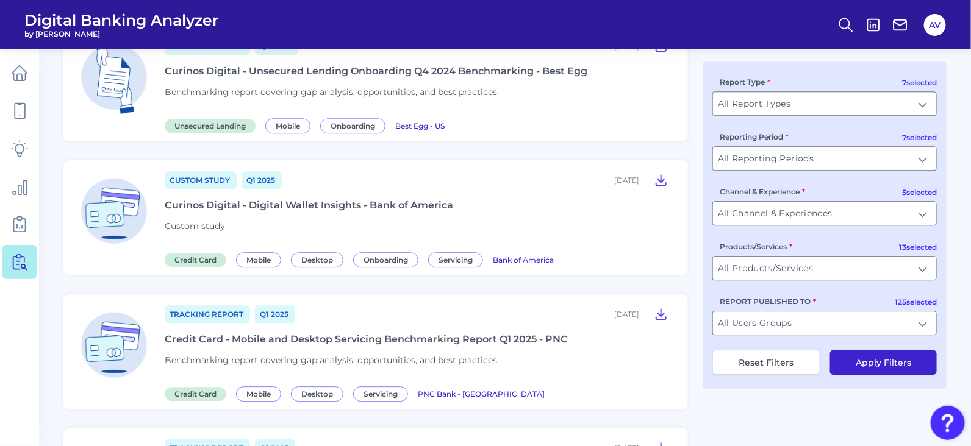
scroll to position [1540, 0]
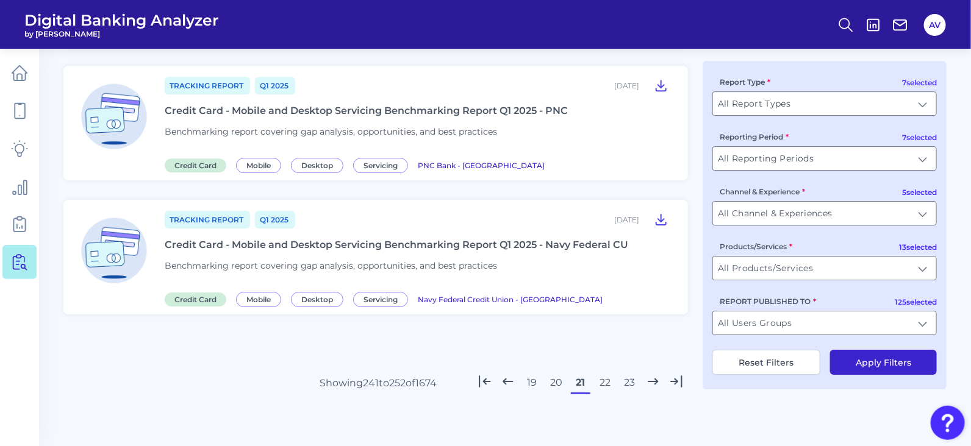
click at [602, 379] on button "22" at bounding box center [605, 383] width 20 height 20
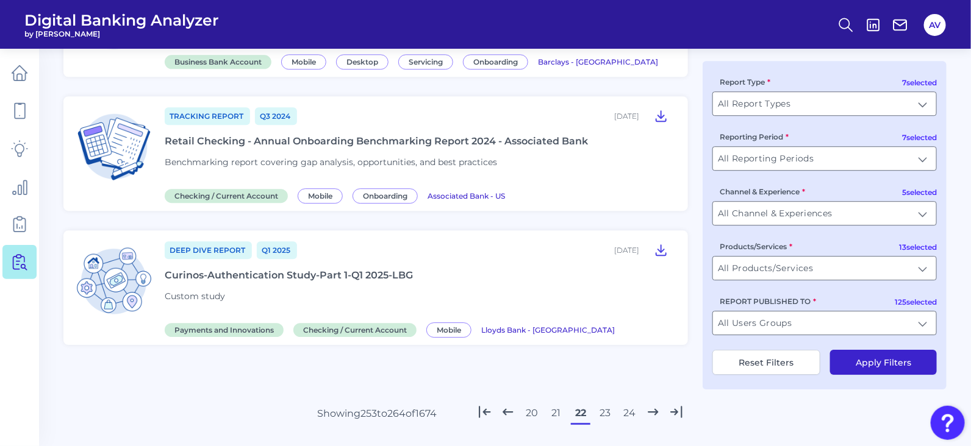
scroll to position [0, 0]
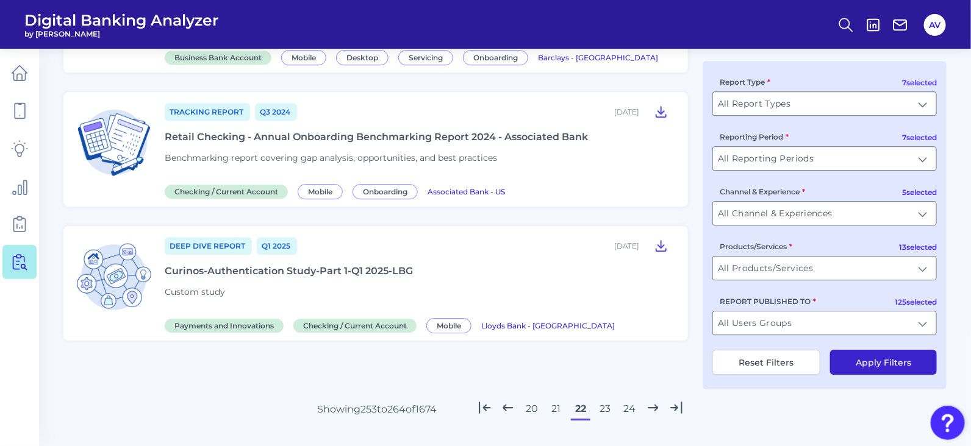
scroll to position [1403, 0]
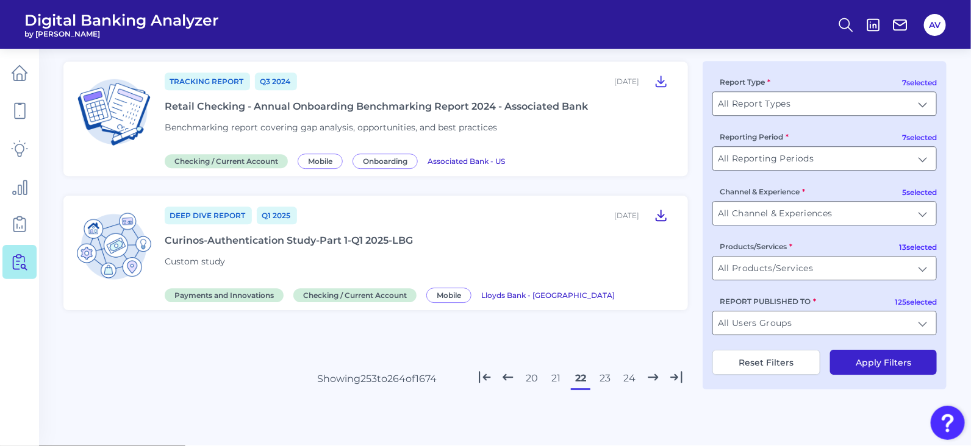
click at [661, 220] on icon at bounding box center [661, 215] width 10 height 10
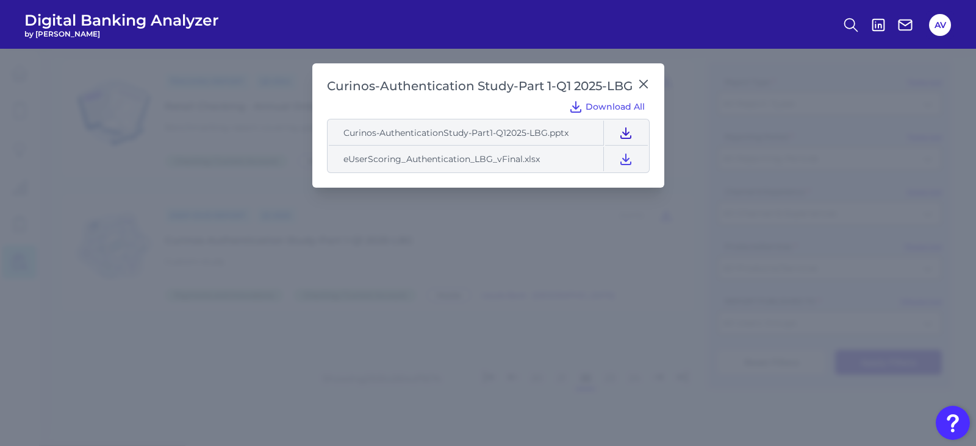
click at [628, 128] on icon at bounding box center [625, 133] width 15 height 15
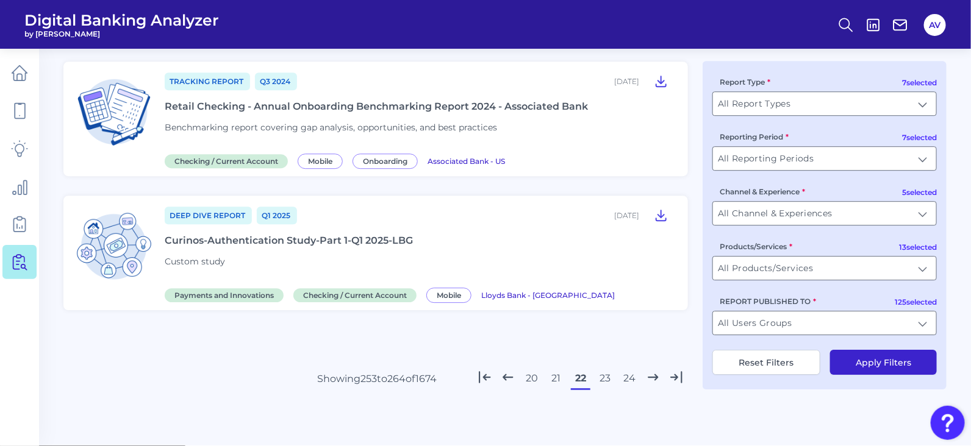
click at [609, 389] on button "23" at bounding box center [605, 379] width 20 height 20
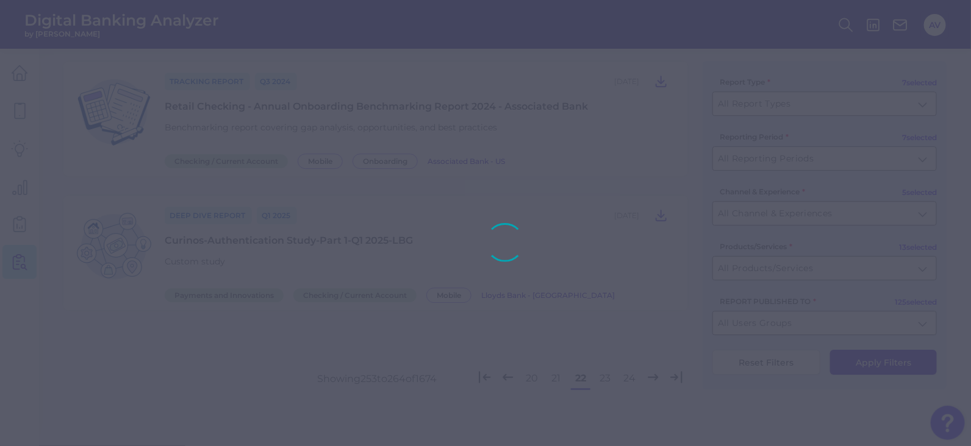
scroll to position [1425, 0]
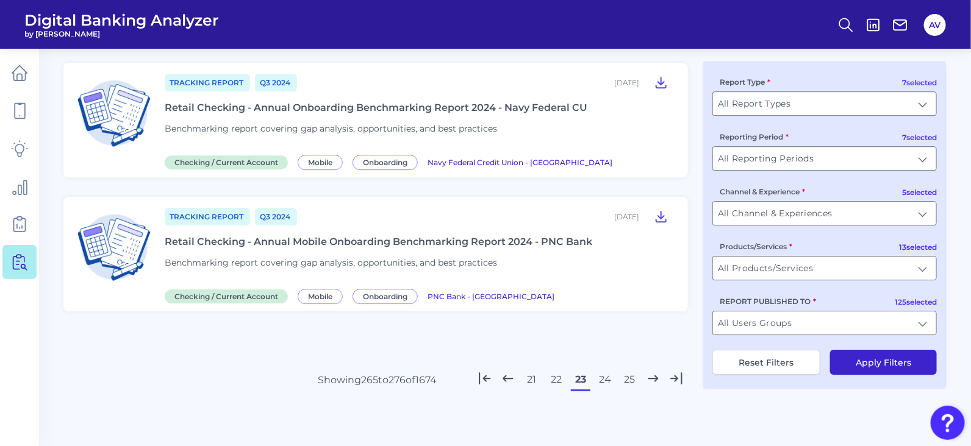
click at [602, 388] on button "24" at bounding box center [605, 380] width 20 height 20
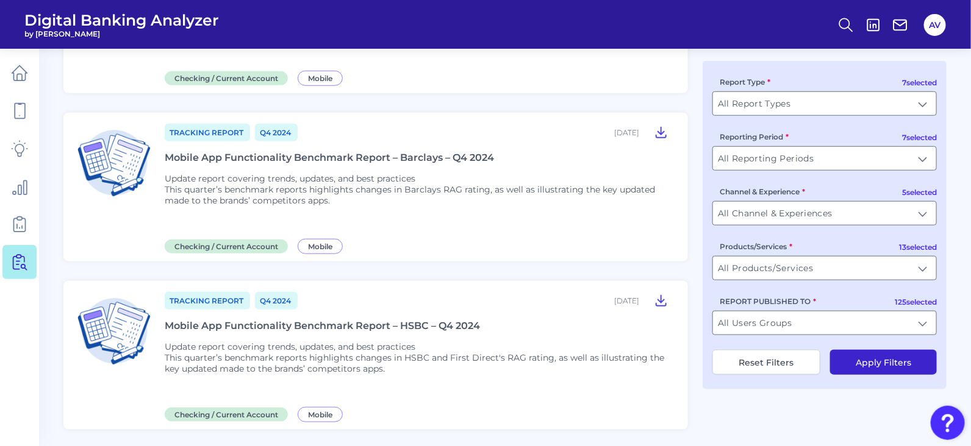
scroll to position [0, 0]
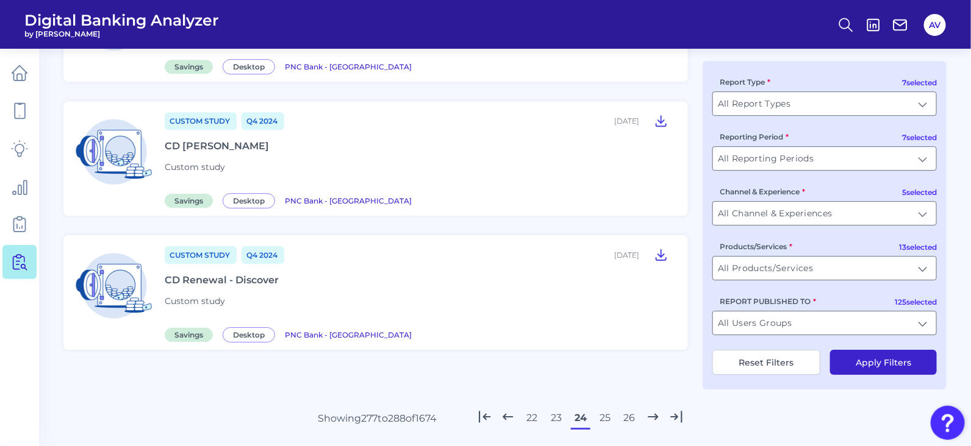
scroll to position [1569, 0]
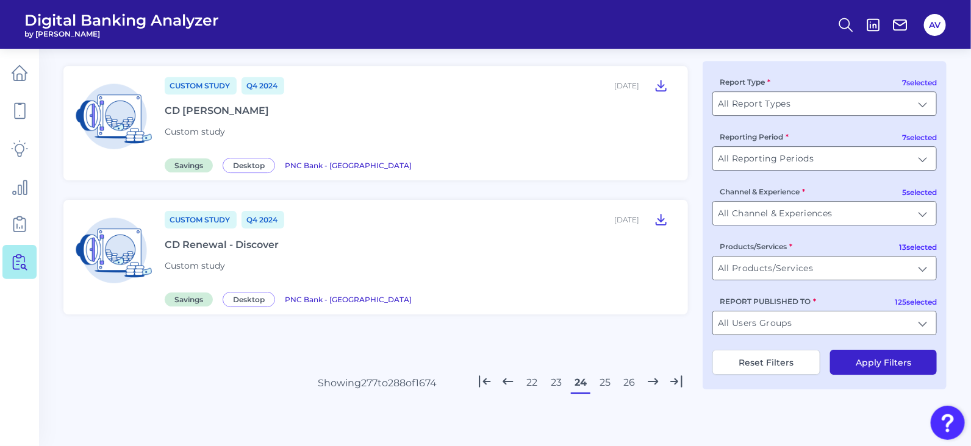
click at [603, 373] on button "25" at bounding box center [605, 383] width 20 height 20
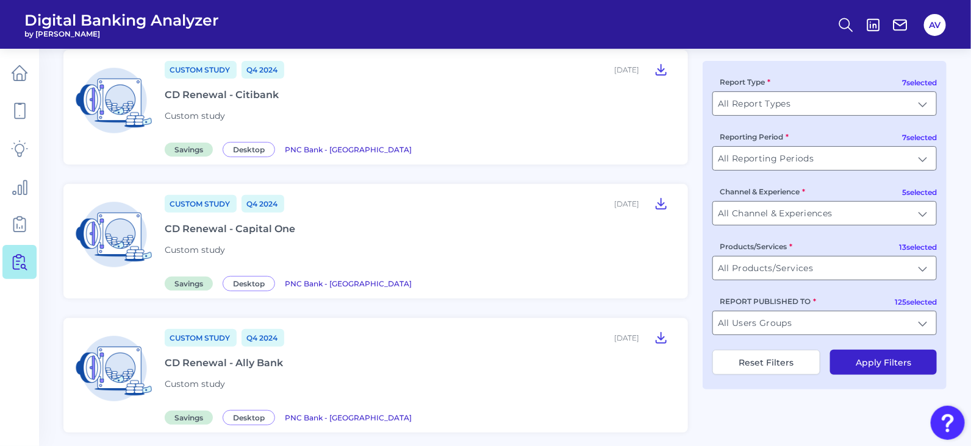
scroll to position [0, 0]
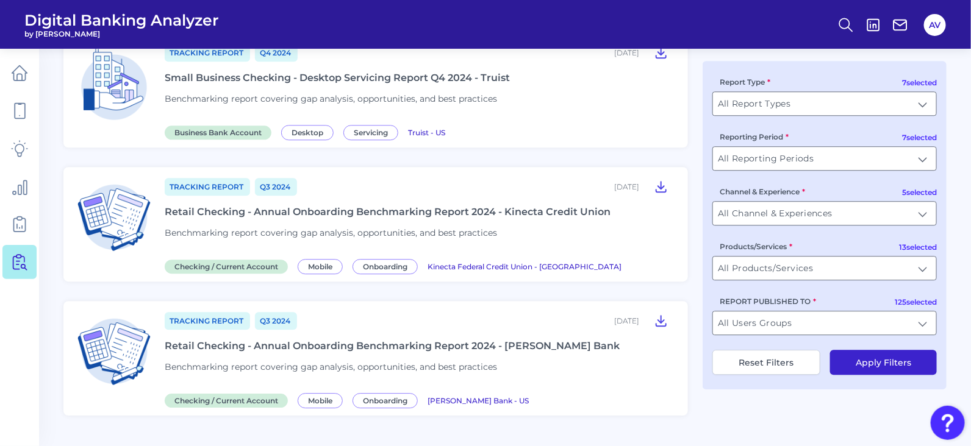
scroll to position [1372, 0]
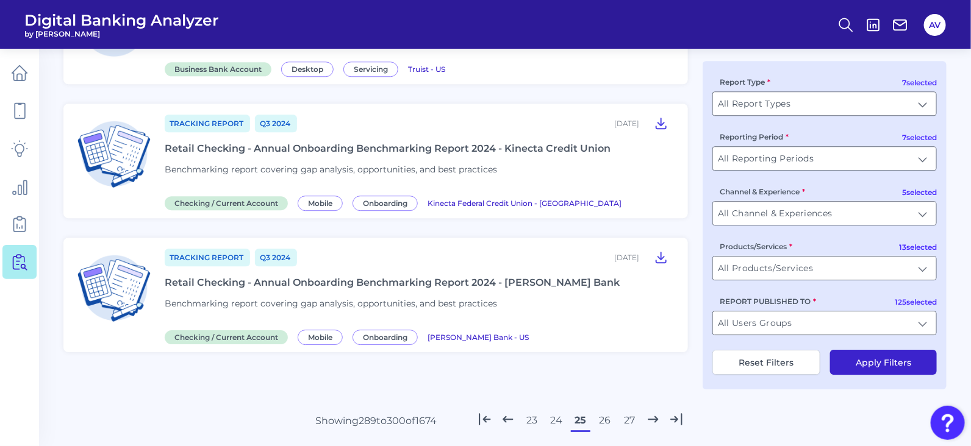
click at [598, 423] on button "26" at bounding box center [605, 421] width 20 height 20
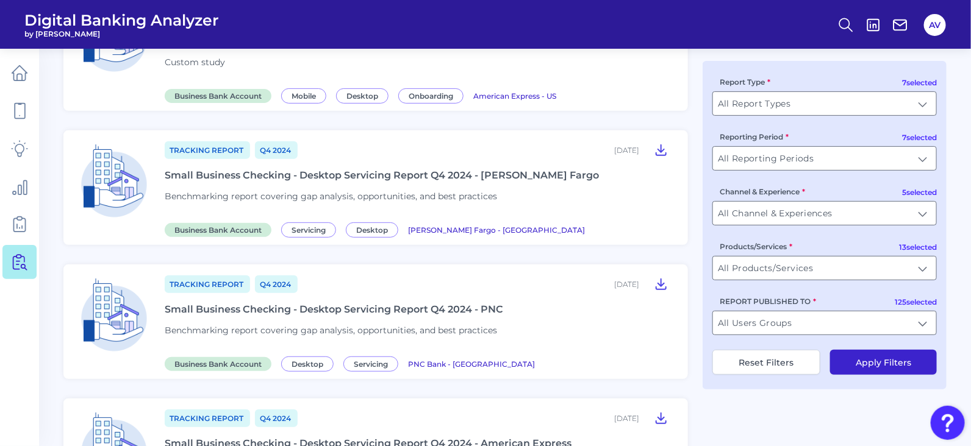
scroll to position [0, 0]
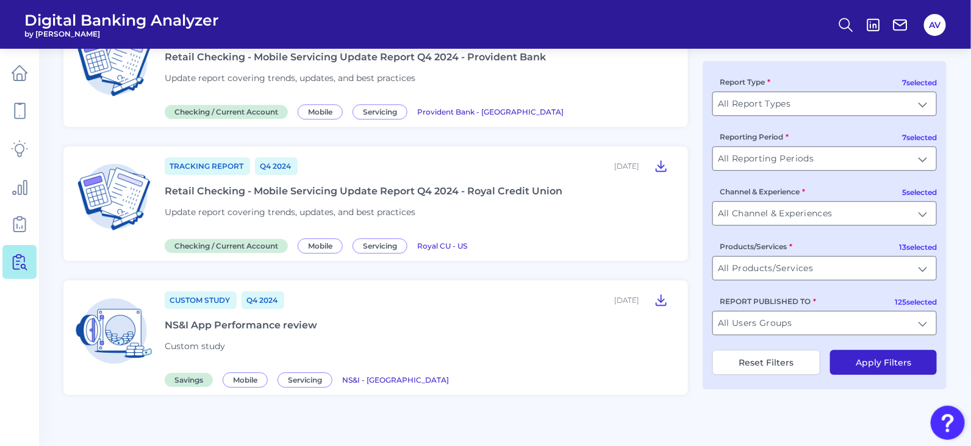
scroll to position [1419, 0]
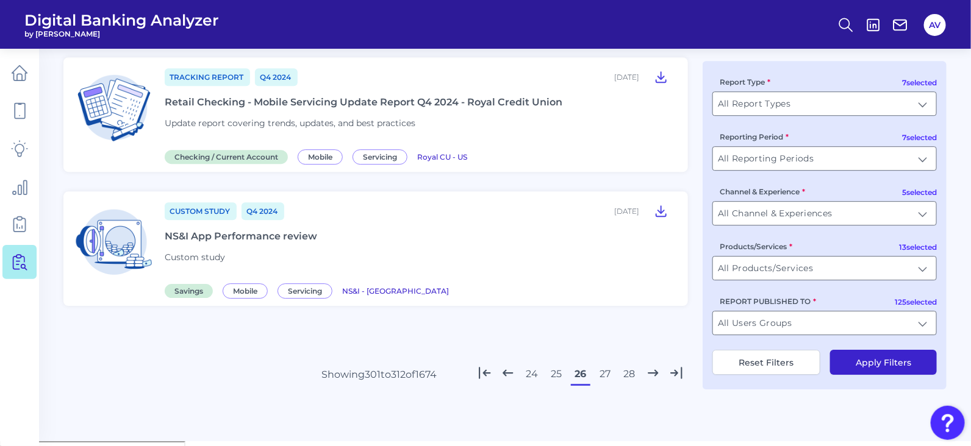
click at [607, 374] on button "27" at bounding box center [605, 375] width 20 height 20
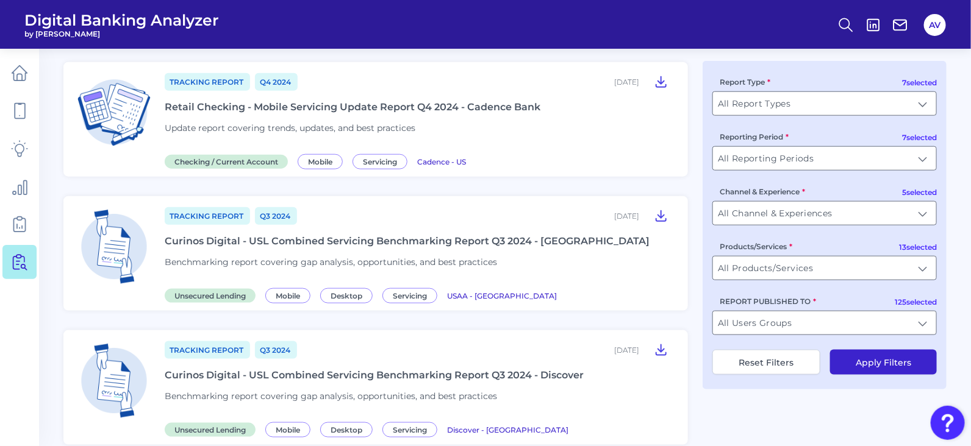
scroll to position [0, 0]
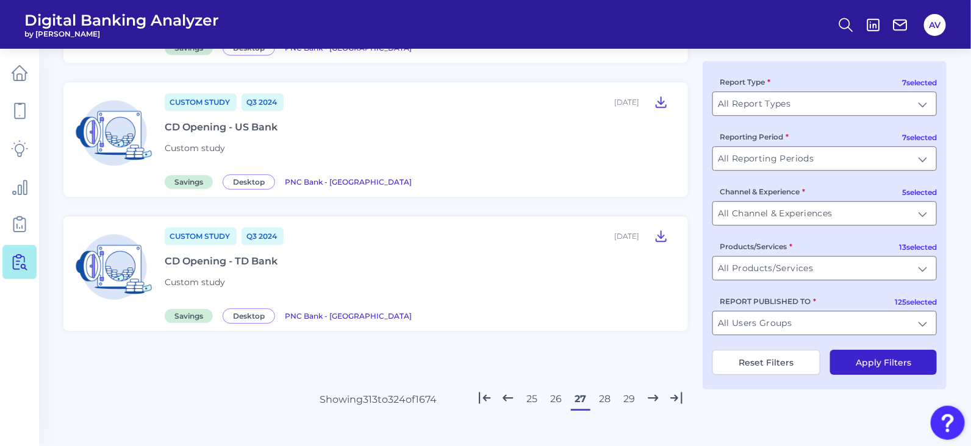
scroll to position [1419, 0]
click at [601, 388] on button "28" at bounding box center [605, 398] width 20 height 20
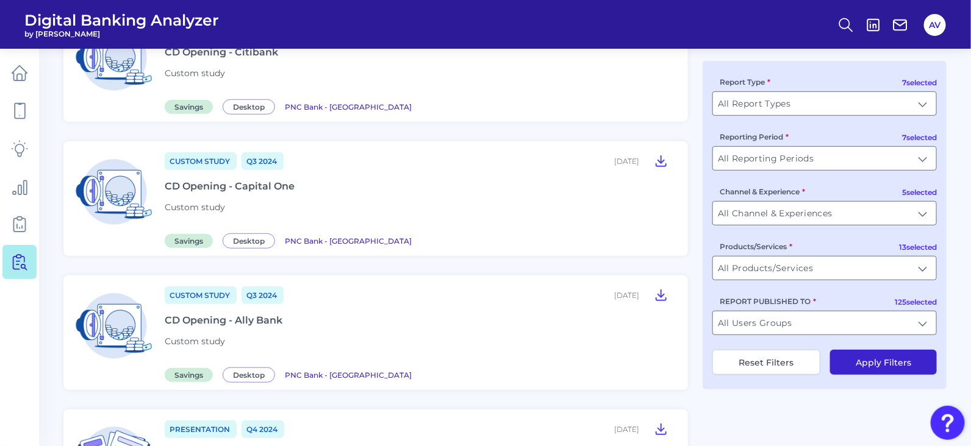
scroll to position [0, 0]
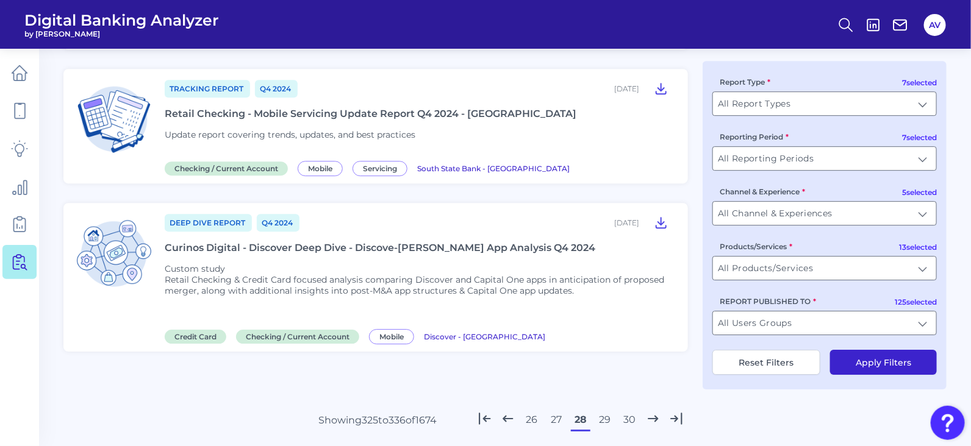
scroll to position [1504, 0]
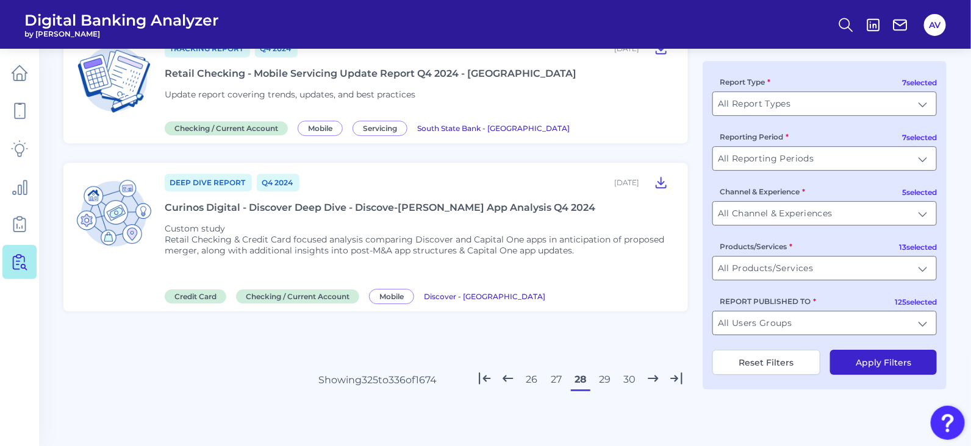
click at [604, 370] on button "29" at bounding box center [605, 380] width 20 height 20
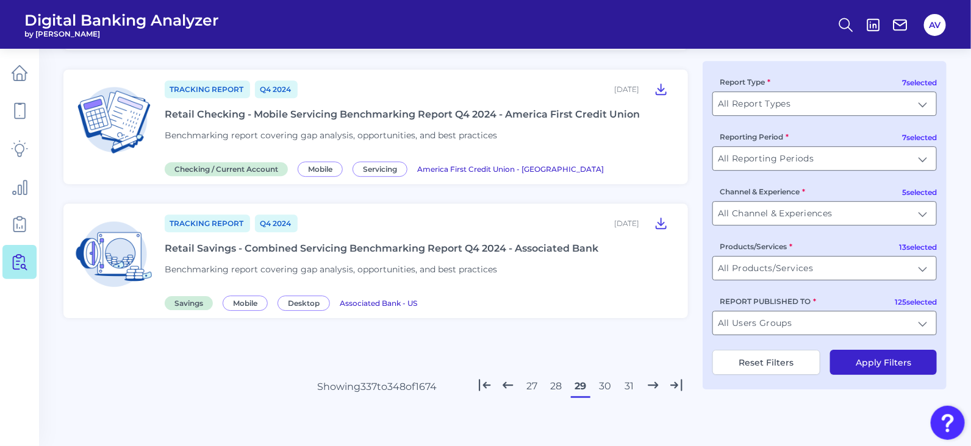
scroll to position [0, 0]
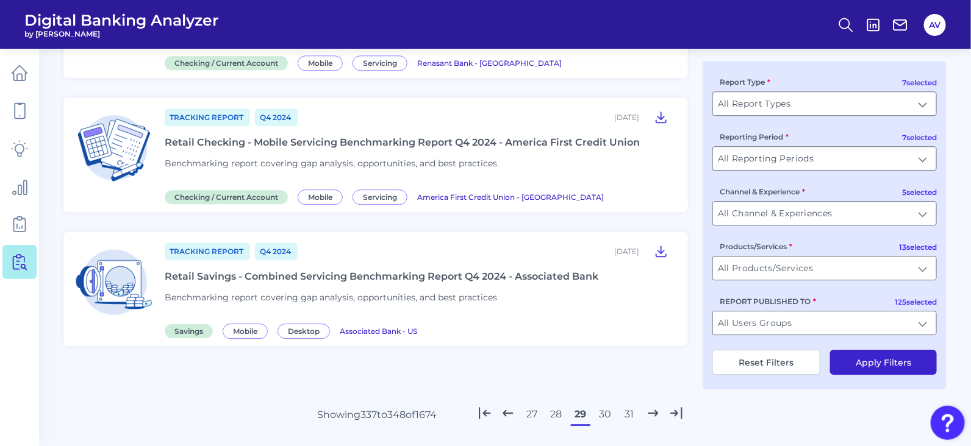
scroll to position [1406, 0]
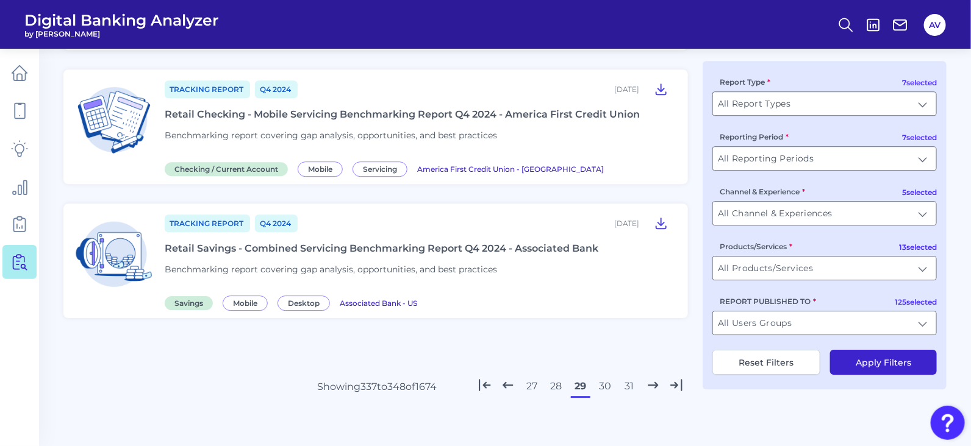
click at [606, 377] on button "30" at bounding box center [605, 387] width 20 height 20
